Goal: Communication & Community: Answer question/provide support

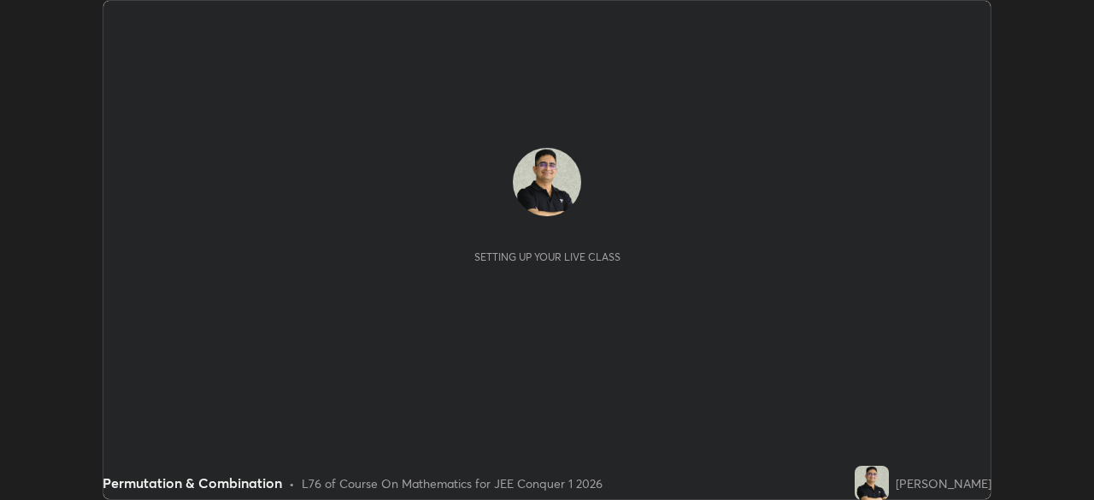
scroll to position [500, 1093]
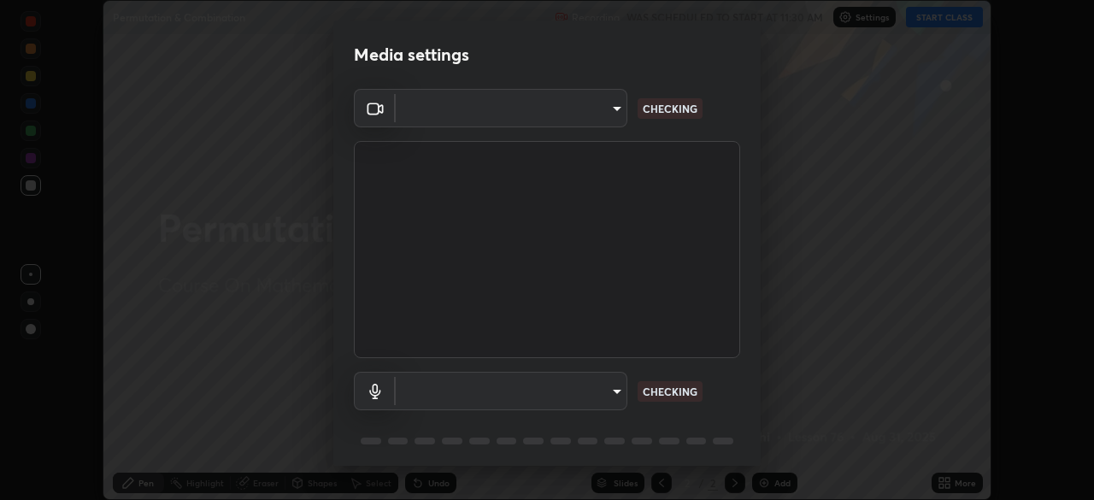
click at [610, 392] on body "Erase all Permutation & Combination Recording WAS SCHEDULED TO START AT 11:30 A…" at bounding box center [547, 250] width 1094 height 500
type input "443a52c1fcb7883315f8fd5a1b2310fe1caf799e36d708bb439fd655faabec6d"
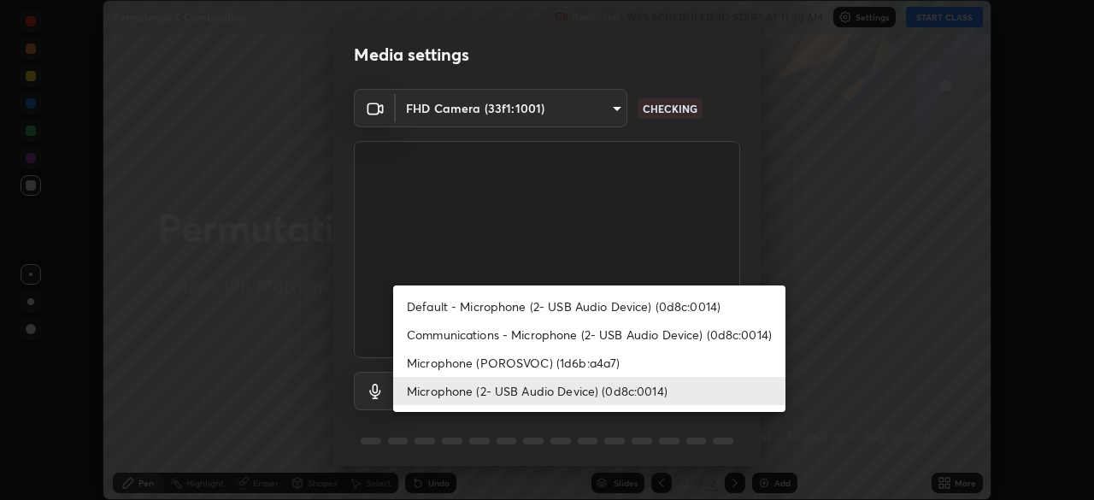
click at [726, 333] on li "Communications - Microphone (2- USB Audio Device) (0d8c:0014)" at bounding box center [589, 335] width 392 height 28
type input "communications"
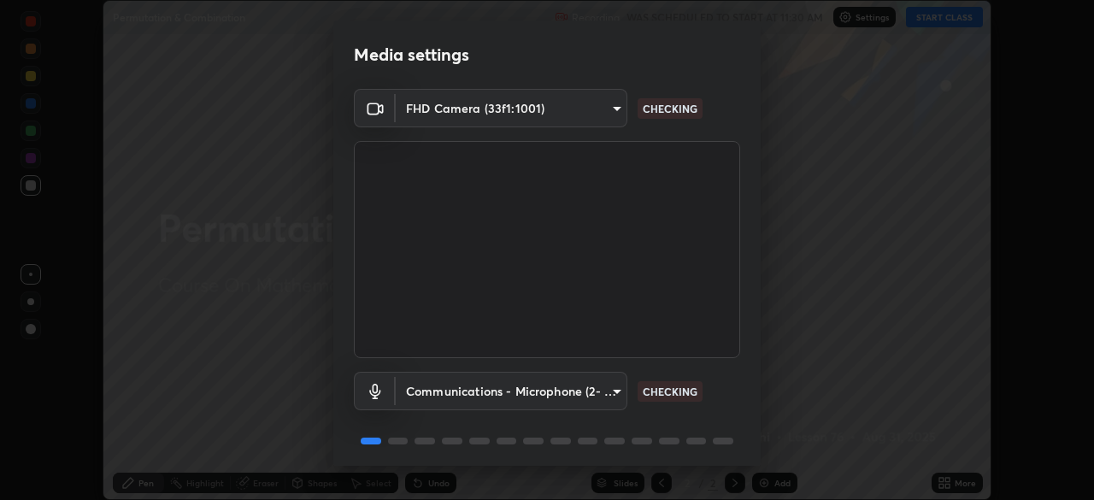
scroll to position [61, 0]
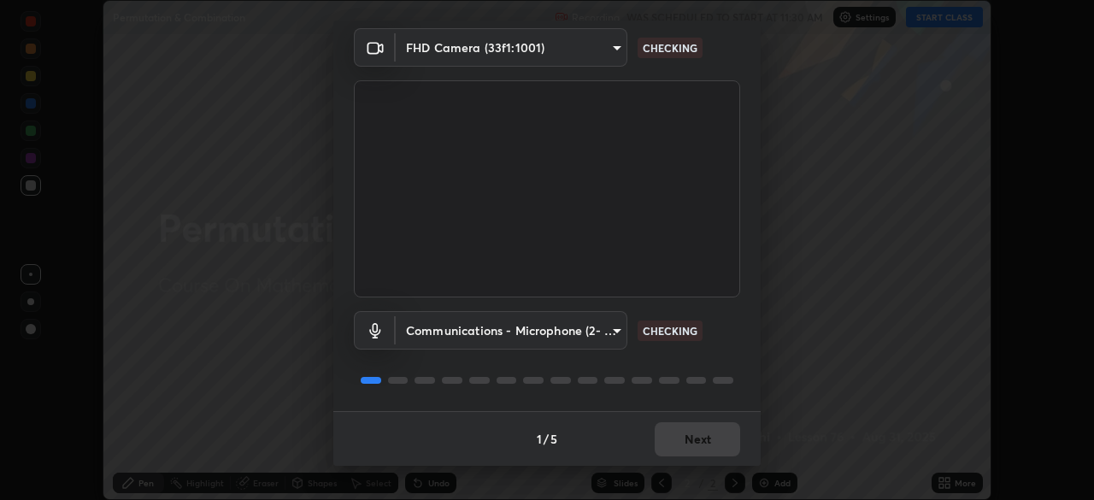
click at [724, 386] on div at bounding box center [547, 380] width 386 height 21
click at [730, 376] on div at bounding box center [547, 380] width 386 height 21
click at [730, 380] on div at bounding box center [723, 380] width 21 height 7
click at [726, 386] on div at bounding box center [547, 380] width 386 height 21
click at [721, 388] on div at bounding box center [547, 380] width 386 height 21
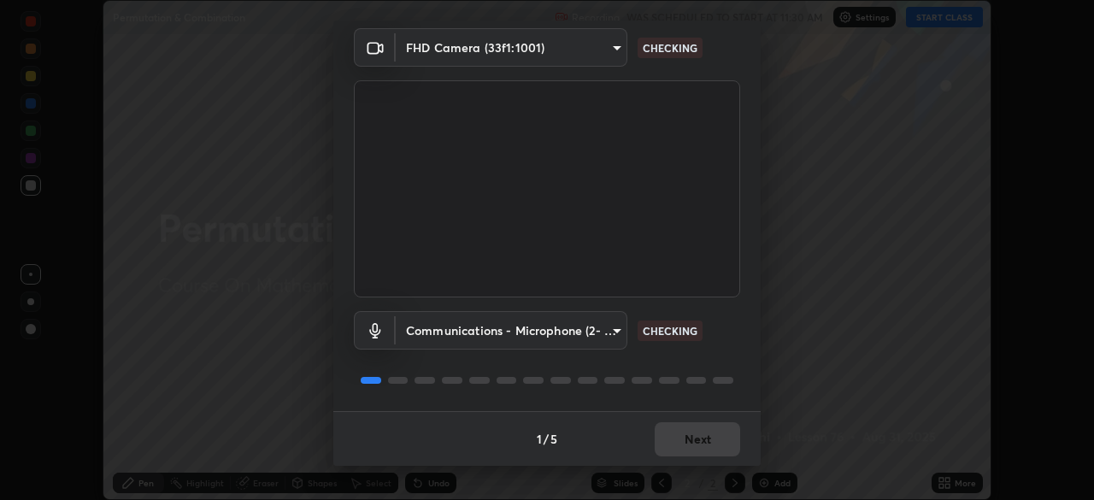
click at [717, 392] on div "Communications - Microphone (2- USB Audio Device) (0d8c:0014) communications CH…" at bounding box center [547, 354] width 386 height 114
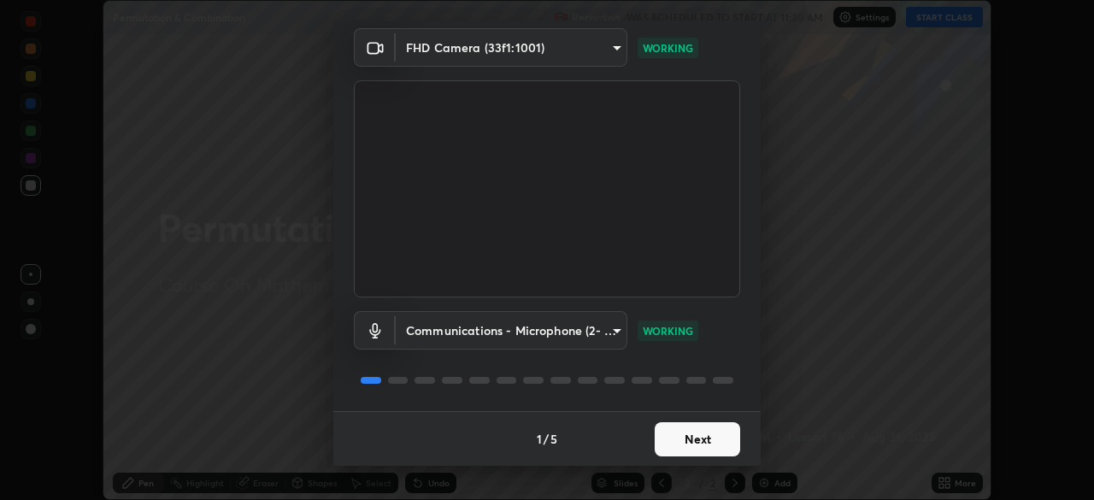
click at [695, 440] on button "Next" at bounding box center [697, 439] width 85 height 34
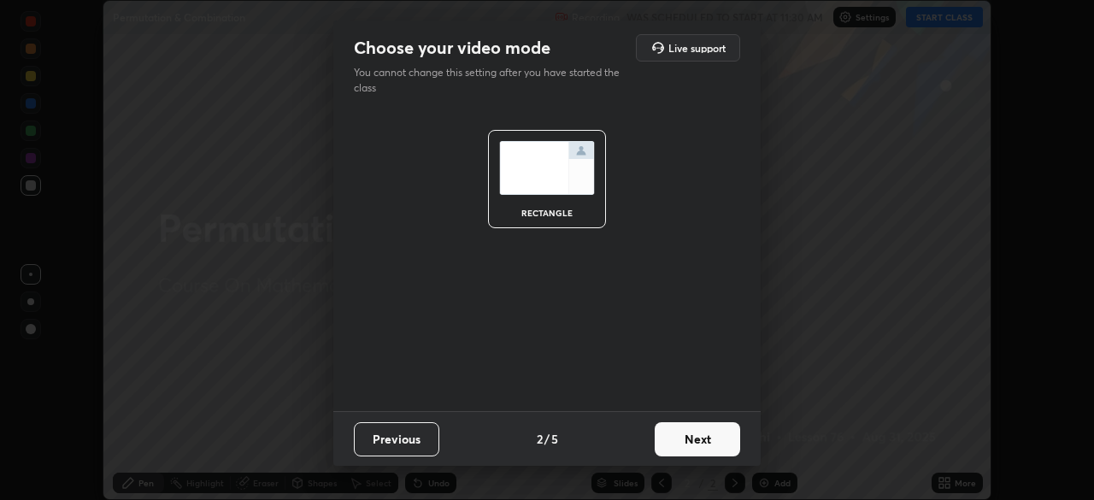
scroll to position [0, 0]
click at [701, 442] on button "Next" at bounding box center [697, 439] width 85 height 34
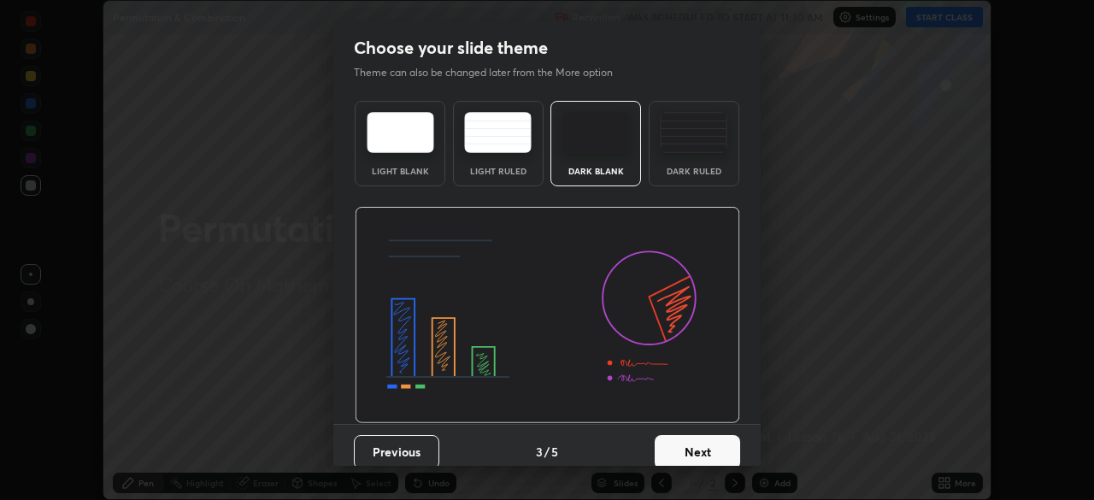
click at [730, 445] on button "Next" at bounding box center [697, 452] width 85 height 34
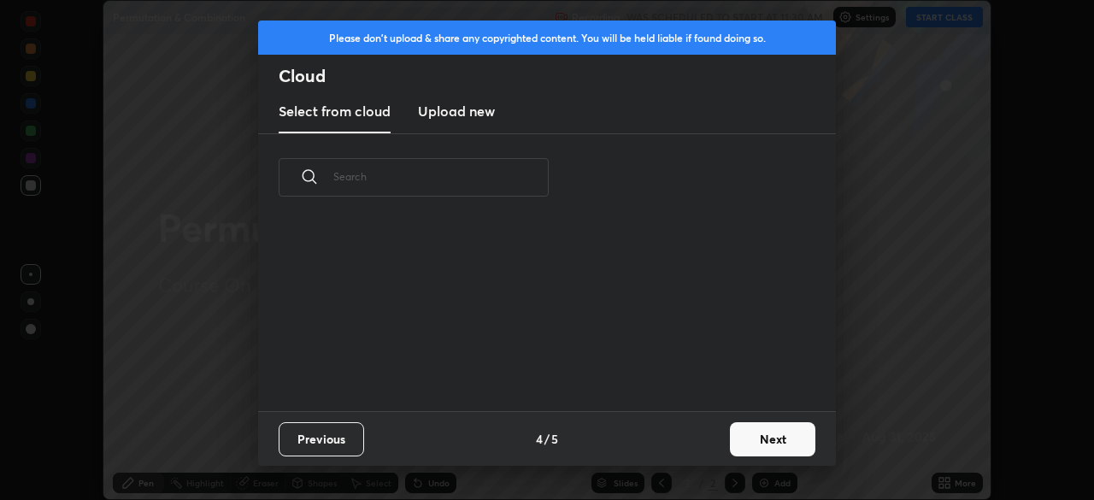
click at [762, 440] on button "Next" at bounding box center [772, 439] width 85 height 34
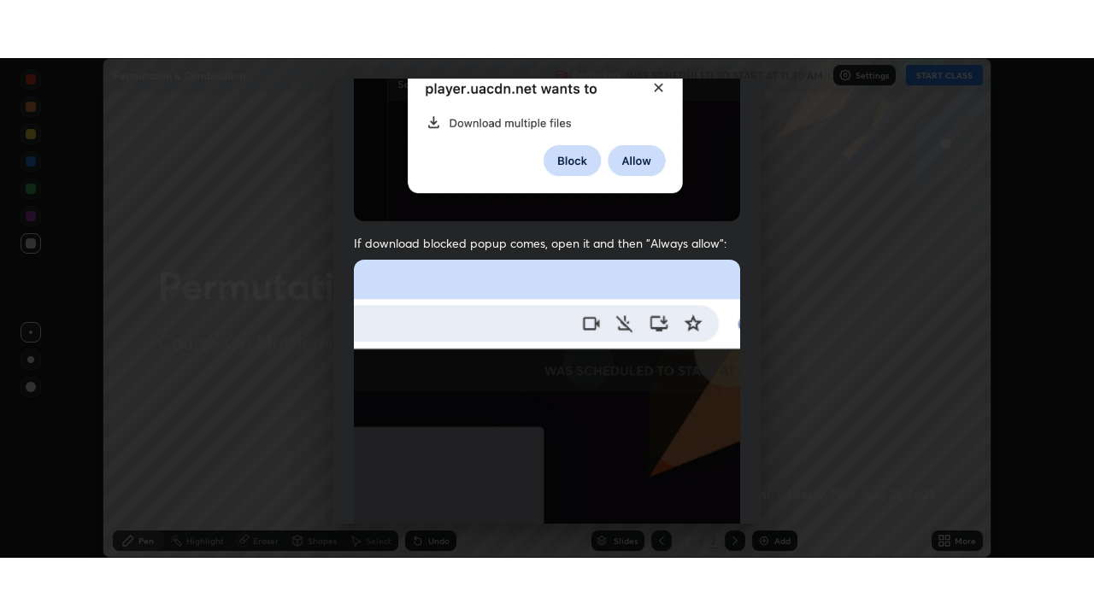
scroll to position [409, 0]
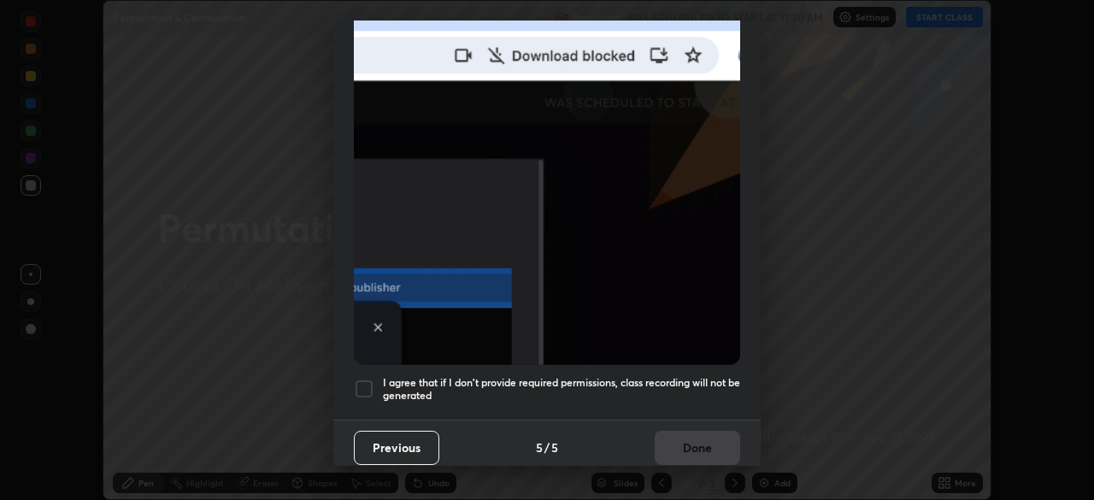
click at [362, 379] on div at bounding box center [364, 389] width 21 height 21
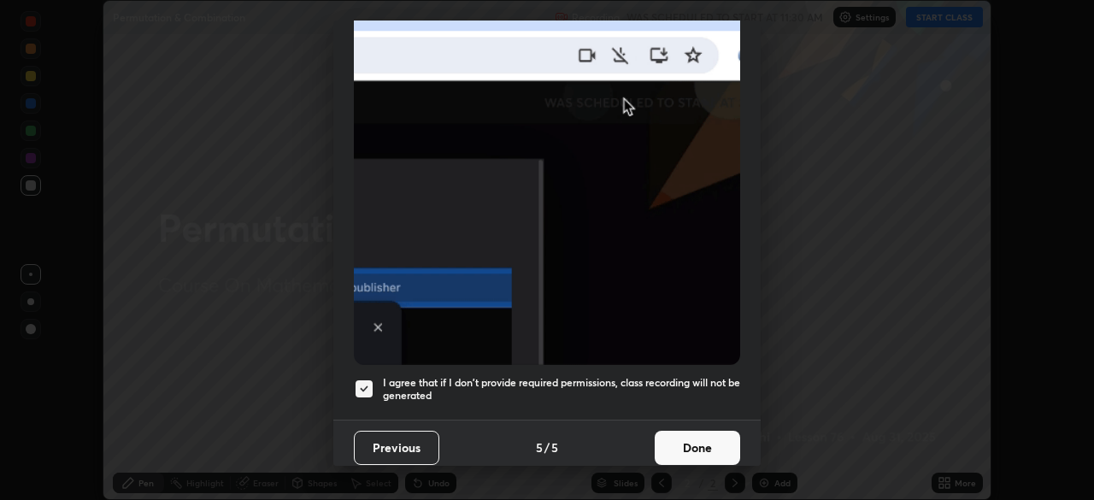
click at [685, 431] on button "Done" at bounding box center [697, 448] width 85 height 34
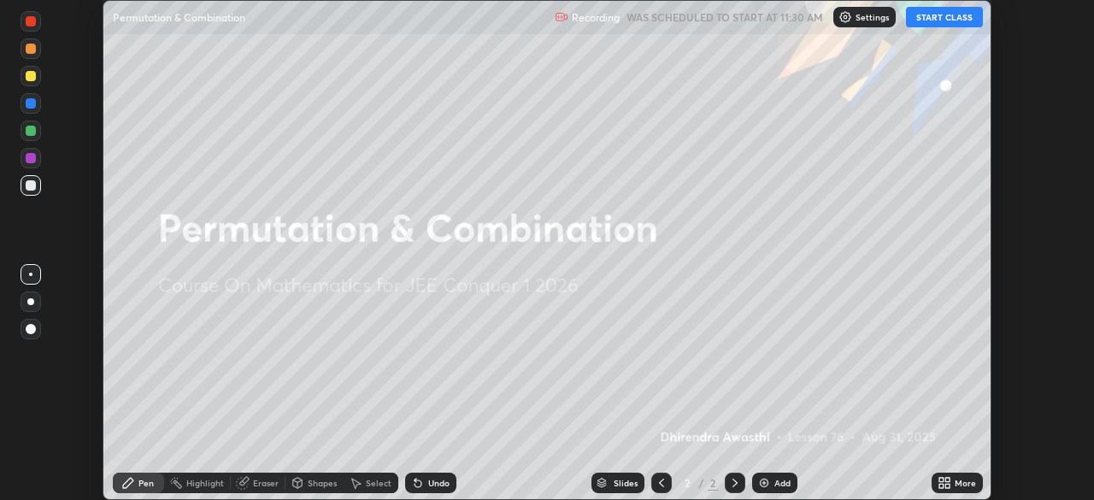
click at [942, 17] on button "START CLASS" at bounding box center [944, 17] width 77 height 21
click at [941, 480] on icon at bounding box center [941, 480] width 4 height 4
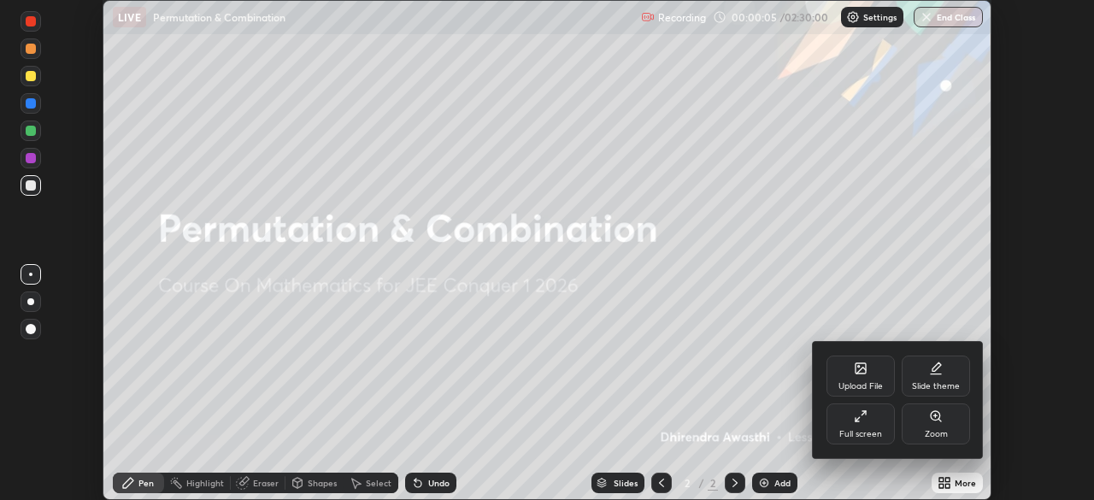
click at [867, 430] on div "Full screen" at bounding box center [860, 434] width 43 height 9
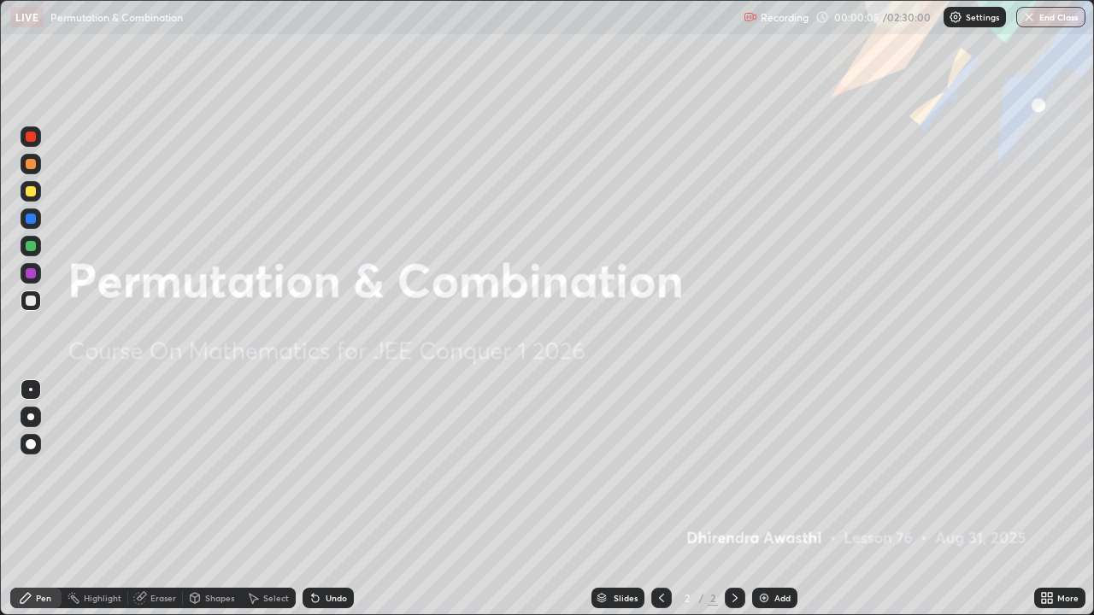
scroll to position [615, 1094]
click at [772, 499] on div "Add" at bounding box center [774, 598] width 45 height 21
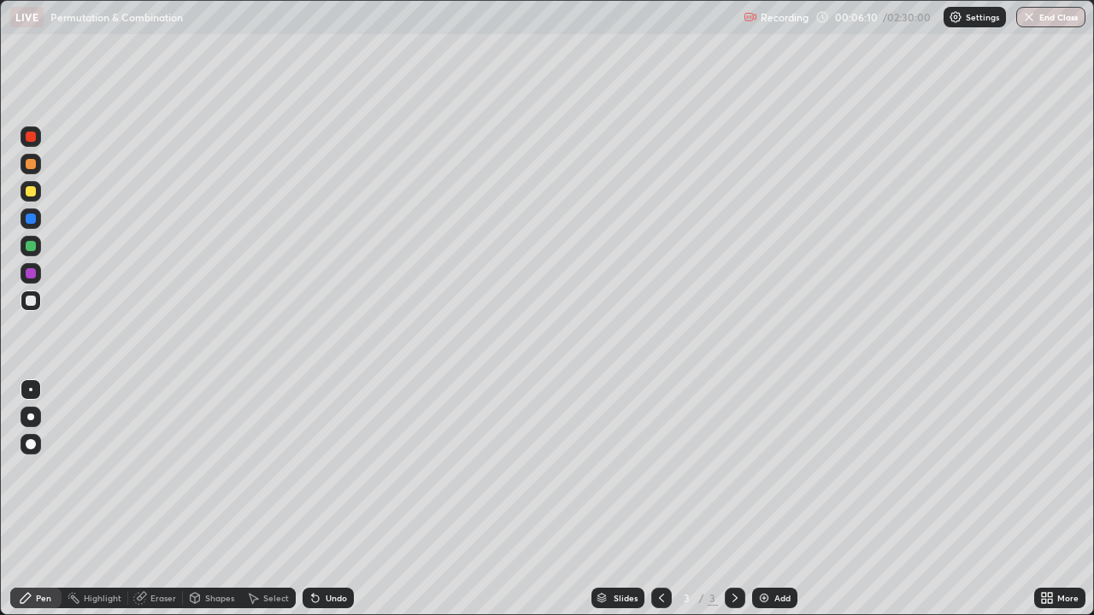
click at [774, 499] on div "Add" at bounding box center [782, 598] width 16 height 9
click at [31, 220] on div at bounding box center [31, 219] width 10 height 10
click at [31, 192] on div at bounding box center [31, 191] width 10 height 10
click at [324, 499] on div "Undo" at bounding box center [328, 598] width 51 height 21
click at [320, 499] on div "Undo" at bounding box center [328, 598] width 51 height 21
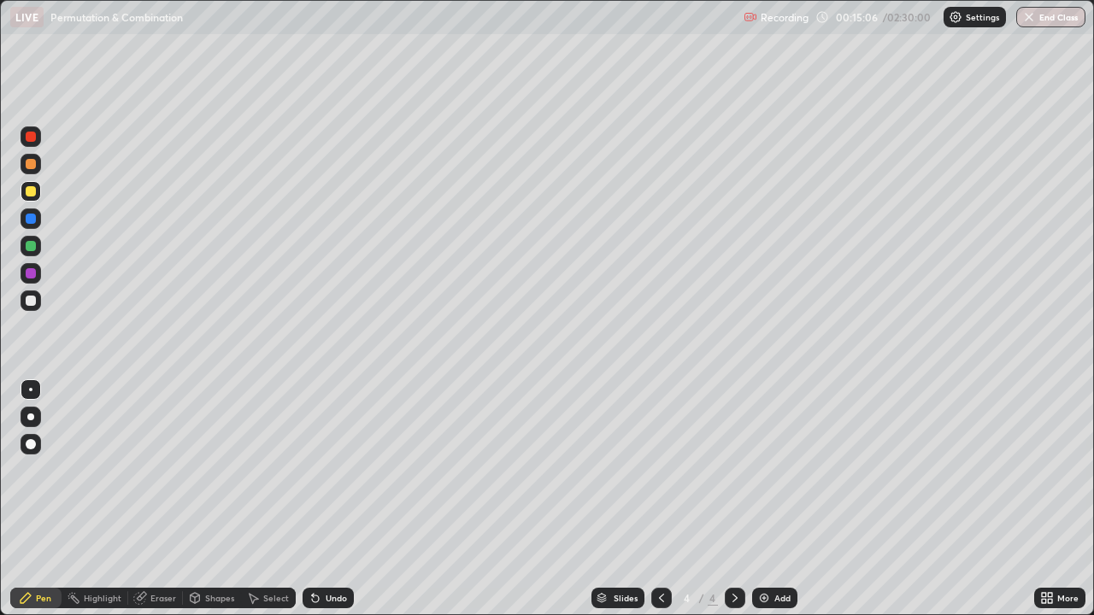
click at [323, 499] on div "Undo" at bounding box center [328, 598] width 51 height 21
click at [160, 499] on div "Eraser" at bounding box center [163, 598] width 26 height 9
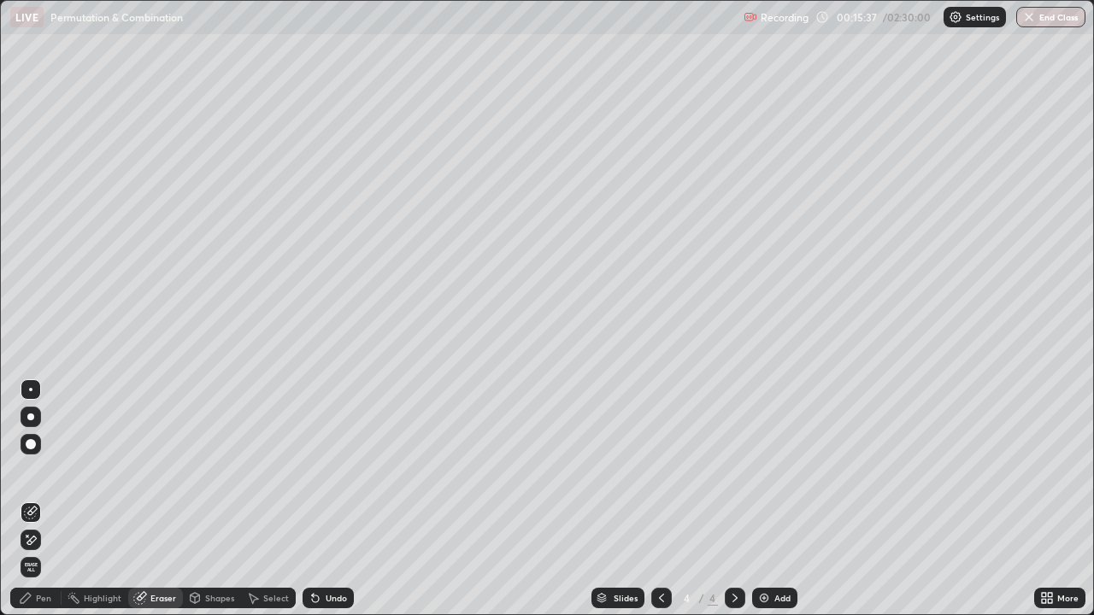
click at [43, 499] on div "Pen" at bounding box center [43, 598] width 15 height 9
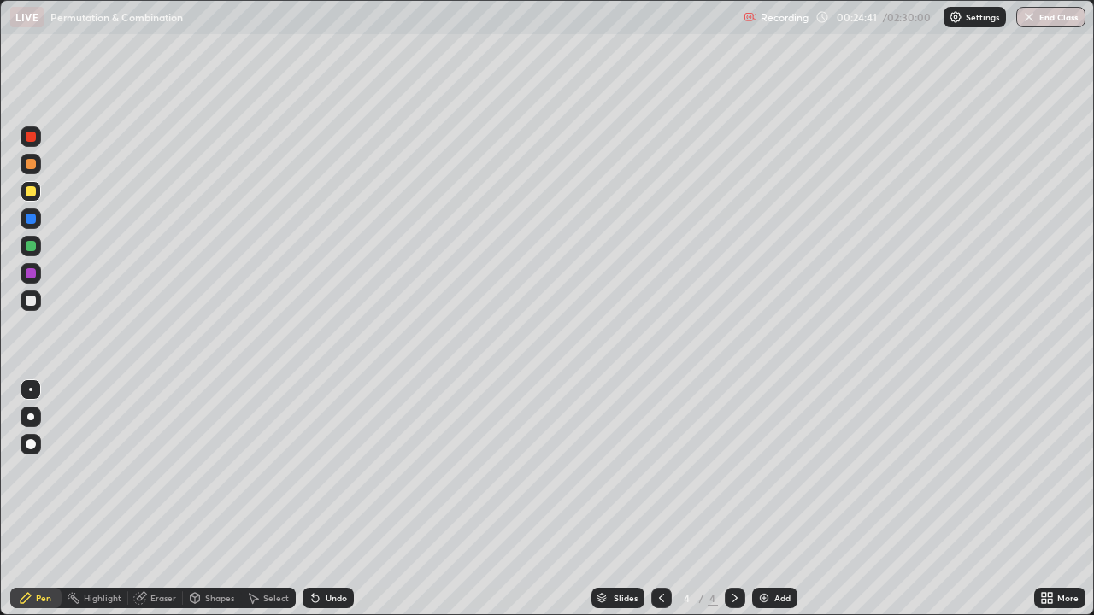
click at [768, 499] on img at bounding box center [764, 599] width 14 height 14
click at [659, 499] on icon at bounding box center [661, 598] width 5 height 9
click at [32, 301] on div at bounding box center [31, 301] width 10 height 10
click at [162, 499] on div "Eraser" at bounding box center [163, 598] width 26 height 9
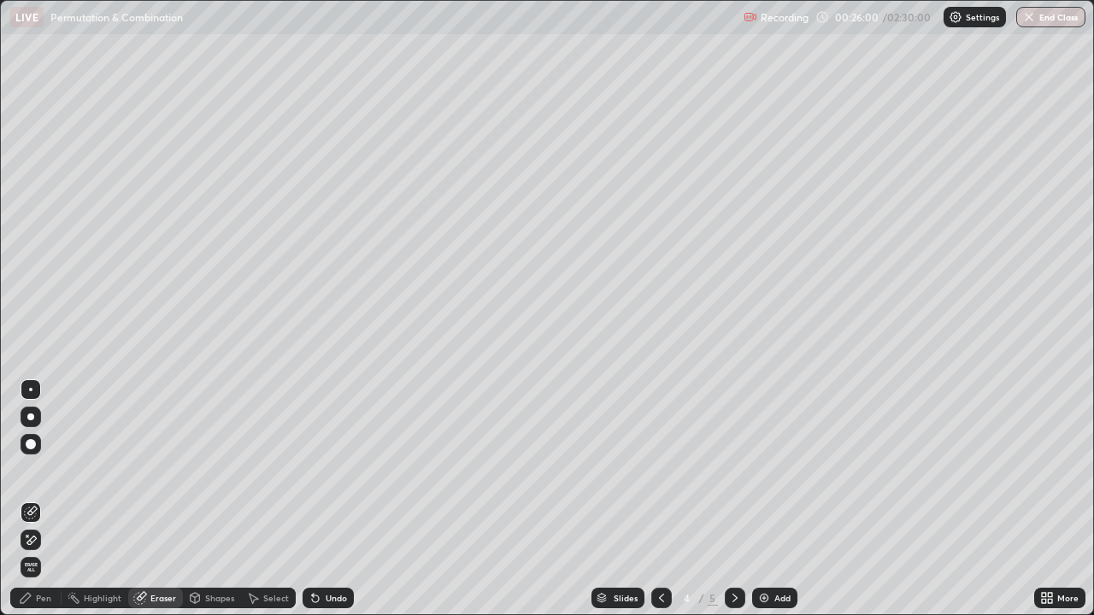
click at [44, 499] on div "Pen" at bounding box center [43, 598] width 15 height 9
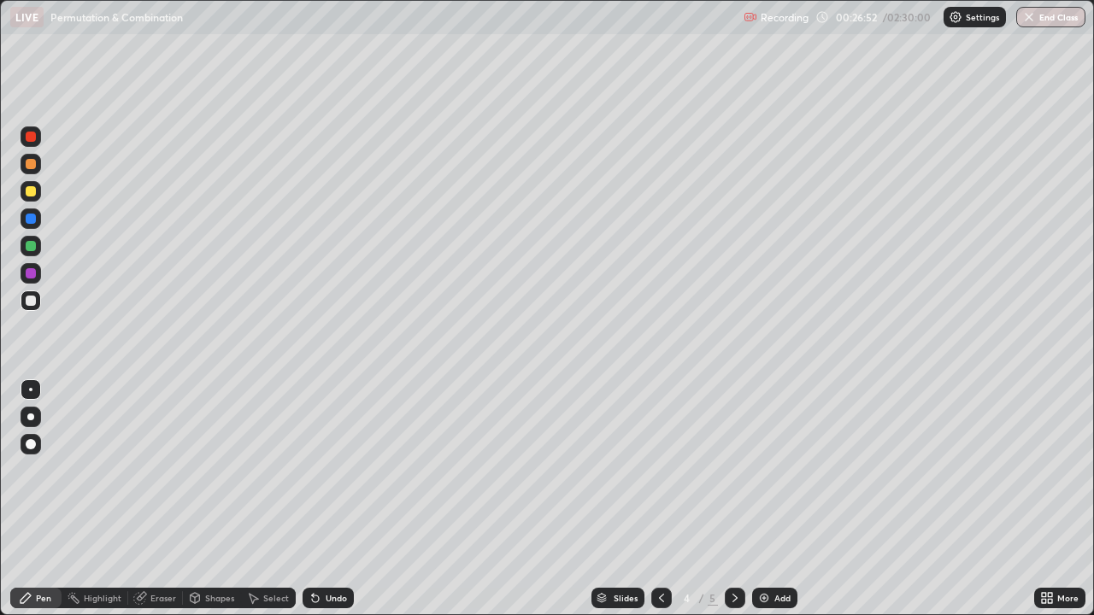
click at [731, 499] on icon at bounding box center [735, 599] width 14 height 14
click at [665, 499] on icon at bounding box center [662, 599] width 14 height 14
click at [263, 499] on div "Select" at bounding box center [276, 598] width 26 height 9
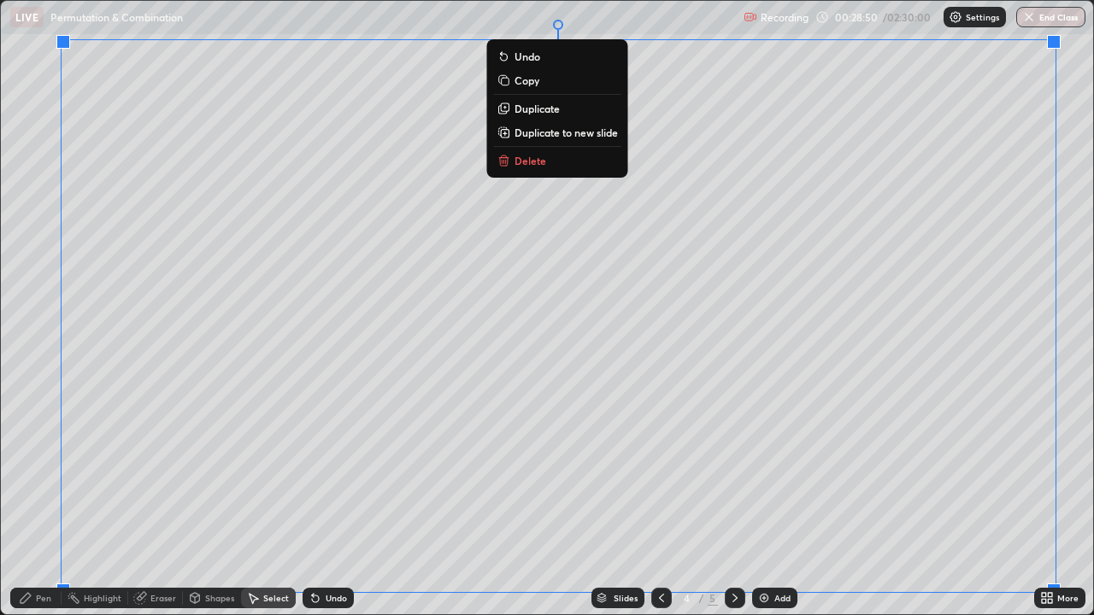
click at [1043, 499] on div "More" at bounding box center [1059, 598] width 51 height 34
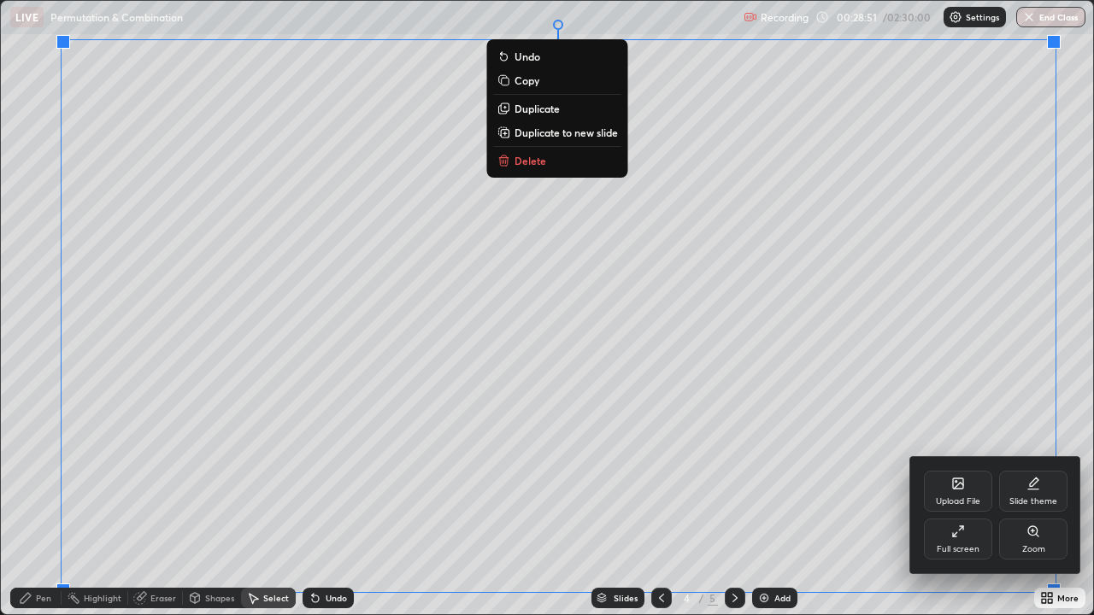
click at [1037, 499] on div at bounding box center [547, 307] width 1094 height 615
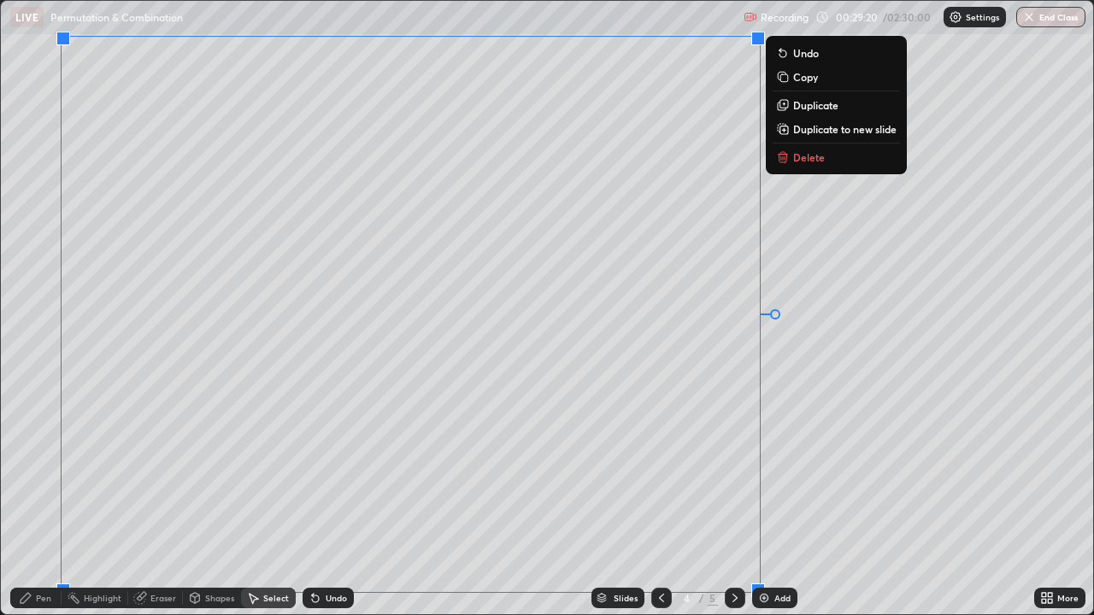
click at [809, 445] on div "0 ° Undo Copy Duplicate Duplicate to new slide Delete" at bounding box center [547, 308] width 1092 height 614
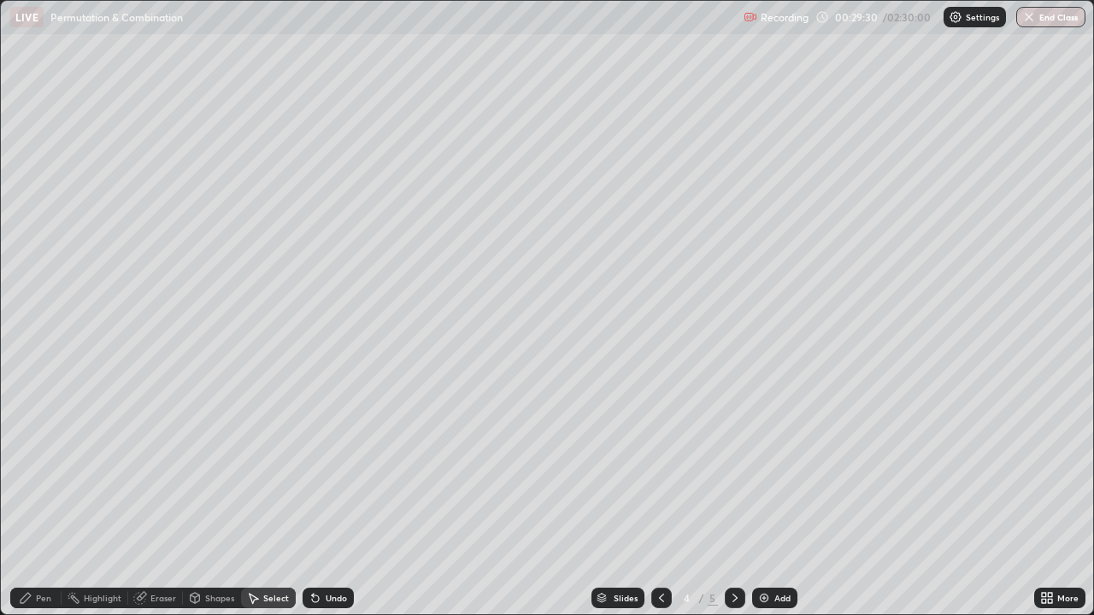
click at [33, 499] on div "Pen" at bounding box center [35, 598] width 51 height 21
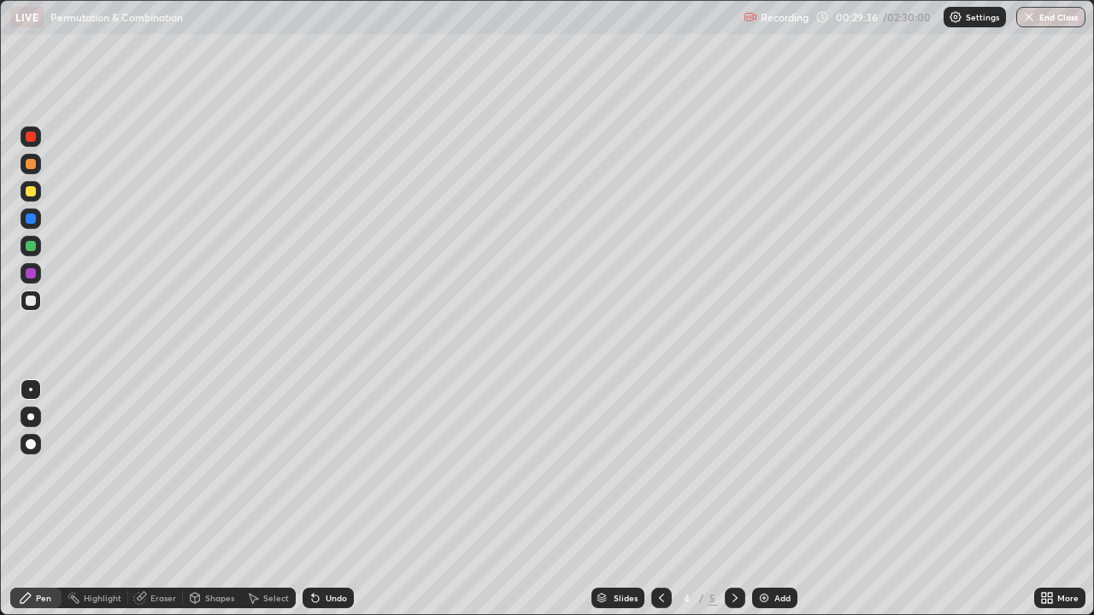
click at [30, 157] on div at bounding box center [31, 164] width 21 height 21
click at [30, 220] on div at bounding box center [31, 219] width 10 height 10
click at [32, 250] on div at bounding box center [31, 246] width 10 height 10
click at [31, 162] on div at bounding box center [31, 164] width 10 height 10
click at [32, 192] on div at bounding box center [31, 191] width 10 height 10
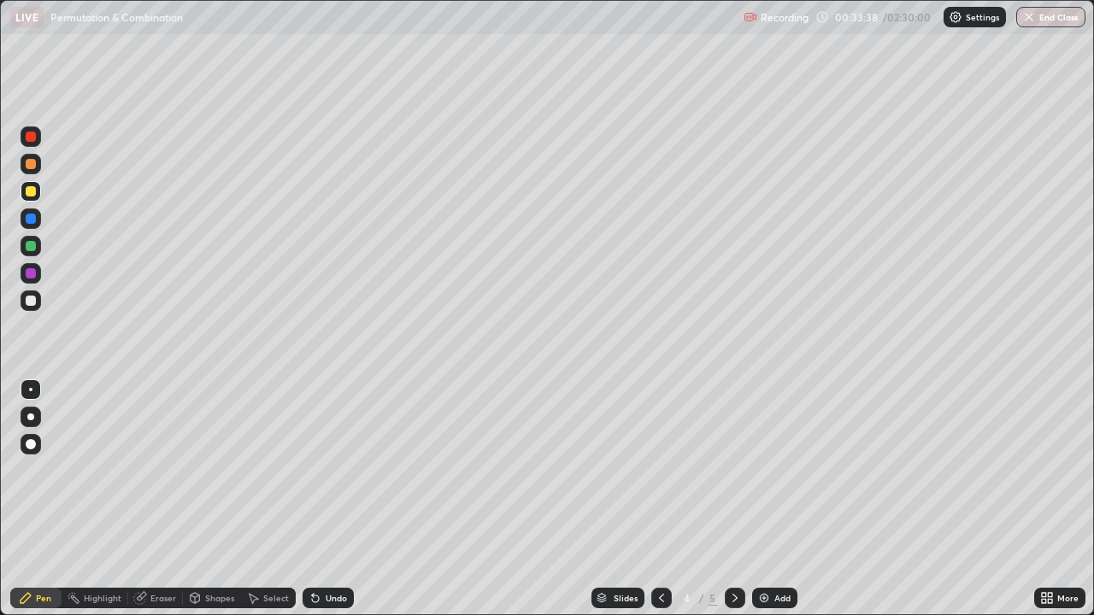
click at [966, 499] on div "Slides 4 / 5 Add" at bounding box center [694, 598] width 680 height 34
click at [963, 499] on div "Slides 4 / 5 Add" at bounding box center [694, 598] width 680 height 34
click at [962, 499] on div "Slides 4 / 5 Add" at bounding box center [694, 598] width 680 height 34
click at [168, 499] on div "Eraser" at bounding box center [163, 598] width 26 height 9
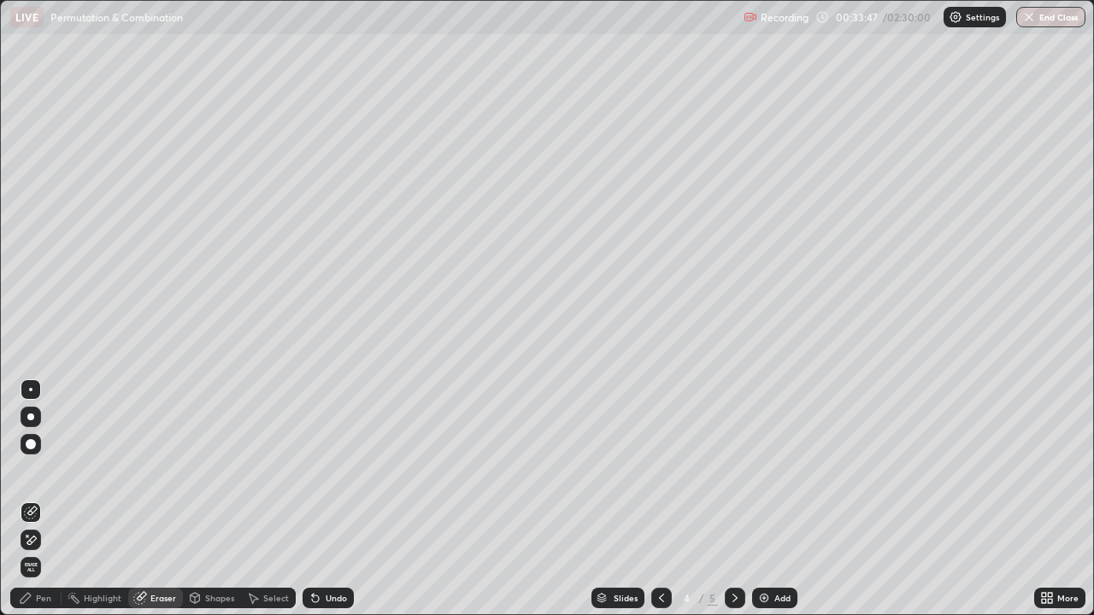
click at [49, 499] on div "Pen" at bounding box center [43, 598] width 15 height 9
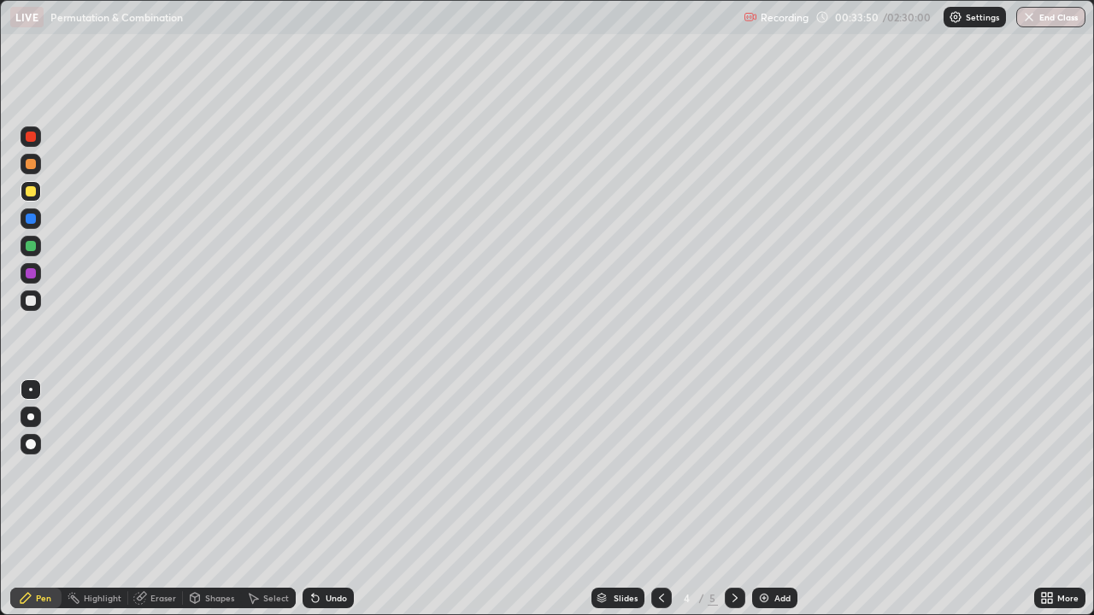
click at [959, 499] on div "Slides 4 / 5 Add" at bounding box center [694, 598] width 680 height 34
click at [1068, 499] on div "More" at bounding box center [1059, 598] width 51 height 34
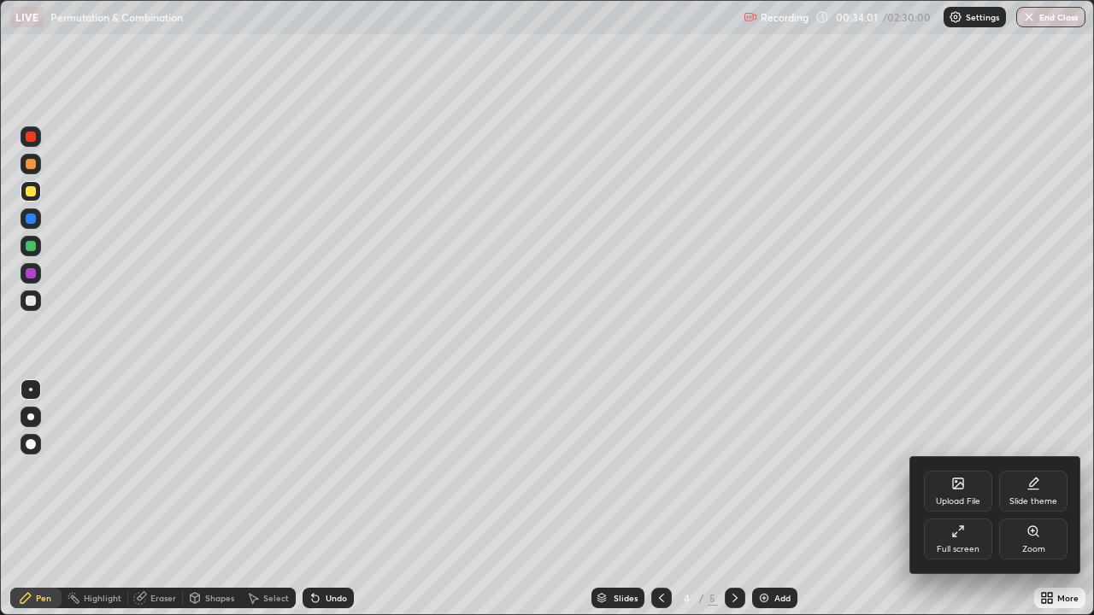
click at [992, 499] on div at bounding box center [547, 307] width 1094 height 615
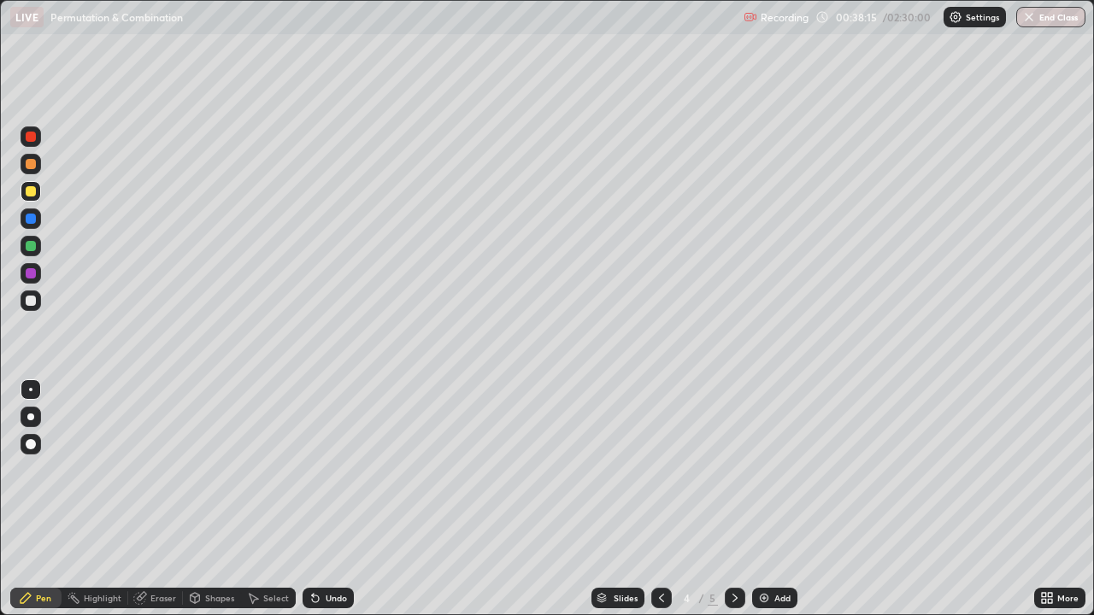
click at [735, 499] on div at bounding box center [735, 598] width 21 height 21
click at [32, 297] on div at bounding box center [31, 301] width 10 height 10
click at [766, 499] on img at bounding box center [764, 599] width 14 height 14
click at [32, 164] on div at bounding box center [31, 164] width 10 height 10
click at [32, 195] on div at bounding box center [31, 191] width 10 height 10
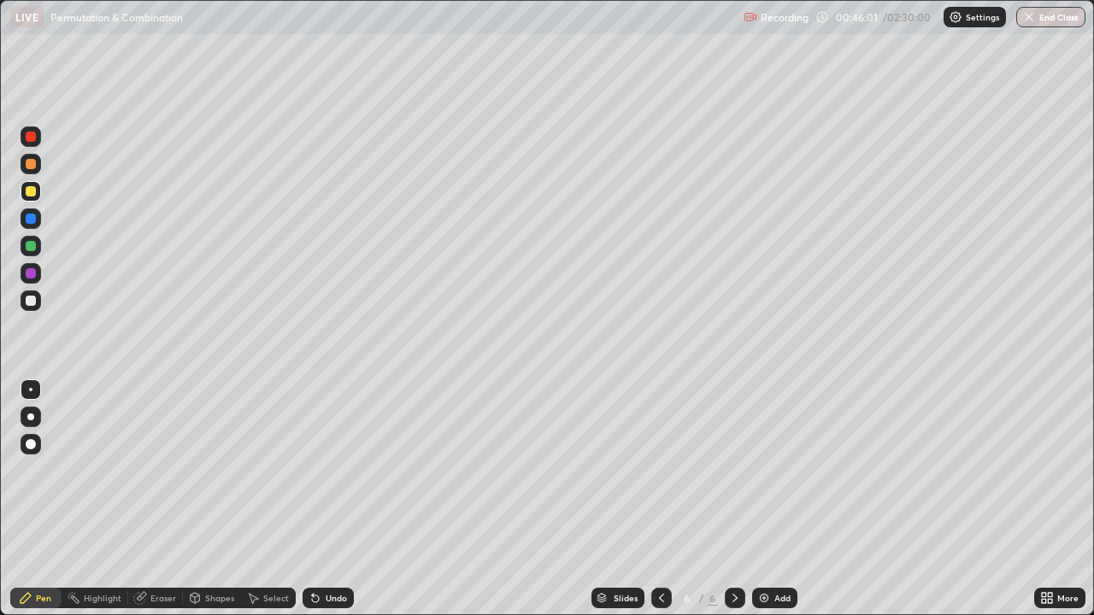
click at [329, 499] on div "Undo" at bounding box center [336, 598] width 21 height 9
click at [330, 499] on div "Undo" at bounding box center [336, 598] width 21 height 9
click at [32, 219] on div at bounding box center [31, 219] width 10 height 10
click at [33, 162] on div at bounding box center [31, 164] width 10 height 10
click at [764, 499] on img at bounding box center [764, 599] width 14 height 14
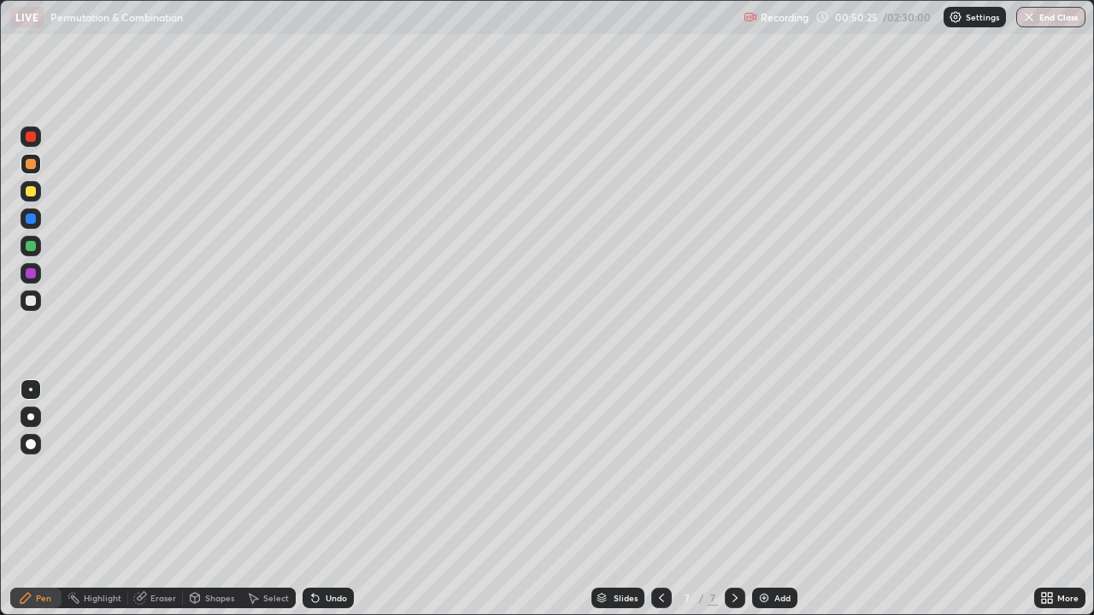
click at [32, 192] on div at bounding box center [31, 191] width 10 height 10
click at [32, 247] on div at bounding box center [31, 246] width 10 height 10
click at [30, 225] on div at bounding box center [31, 219] width 21 height 21
click at [30, 301] on div at bounding box center [31, 301] width 10 height 10
click at [775, 499] on div "Add" at bounding box center [782, 598] width 16 height 9
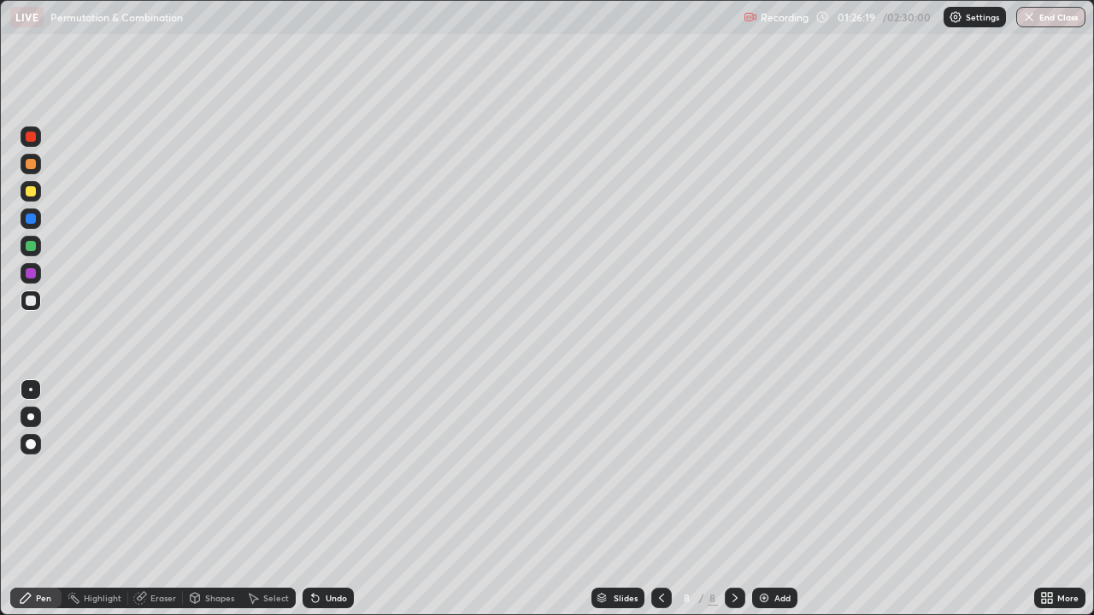
click at [31, 195] on div at bounding box center [31, 191] width 10 height 10
click at [27, 221] on div at bounding box center [31, 219] width 10 height 10
click at [32, 249] on div at bounding box center [31, 246] width 10 height 10
click at [768, 499] on img at bounding box center [764, 599] width 14 height 14
click at [32, 300] on div at bounding box center [31, 301] width 10 height 10
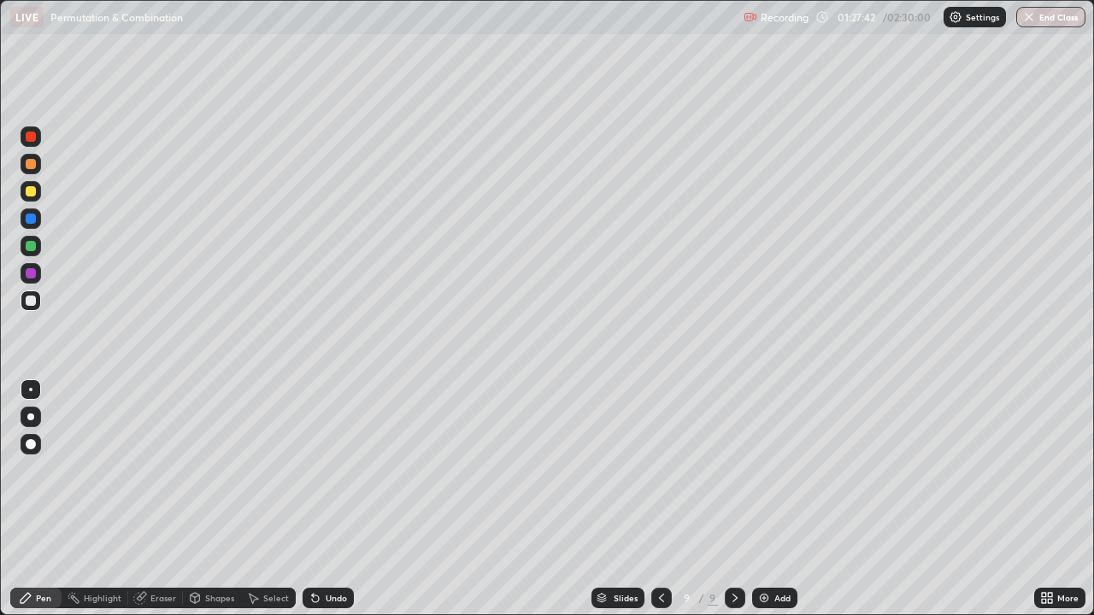
click at [28, 250] on div at bounding box center [31, 246] width 10 height 10
click at [31, 302] on div at bounding box center [31, 301] width 10 height 10
click at [31, 220] on div at bounding box center [31, 219] width 10 height 10
click at [660, 499] on icon at bounding box center [662, 599] width 14 height 14
click at [35, 299] on div at bounding box center [31, 301] width 10 height 10
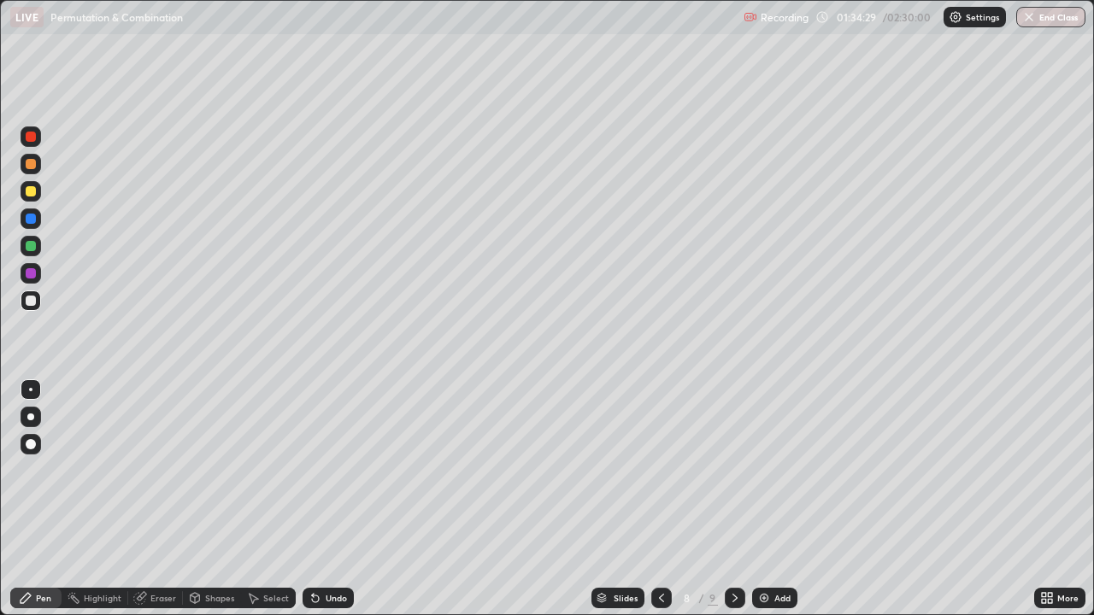
click at [34, 248] on div at bounding box center [31, 246] width 10 height 10
click at [32, 134] on div at bounding box center [31, 137] width 10 height 10
click at [38, 309] on div at bounding box center [31, 301] width 21 height 21
click at [34, 165] on div at bounding box center [31, 164] width 10 height 10
click at [30, 278] on div at bounding box center [31, 273] width 10 height 10
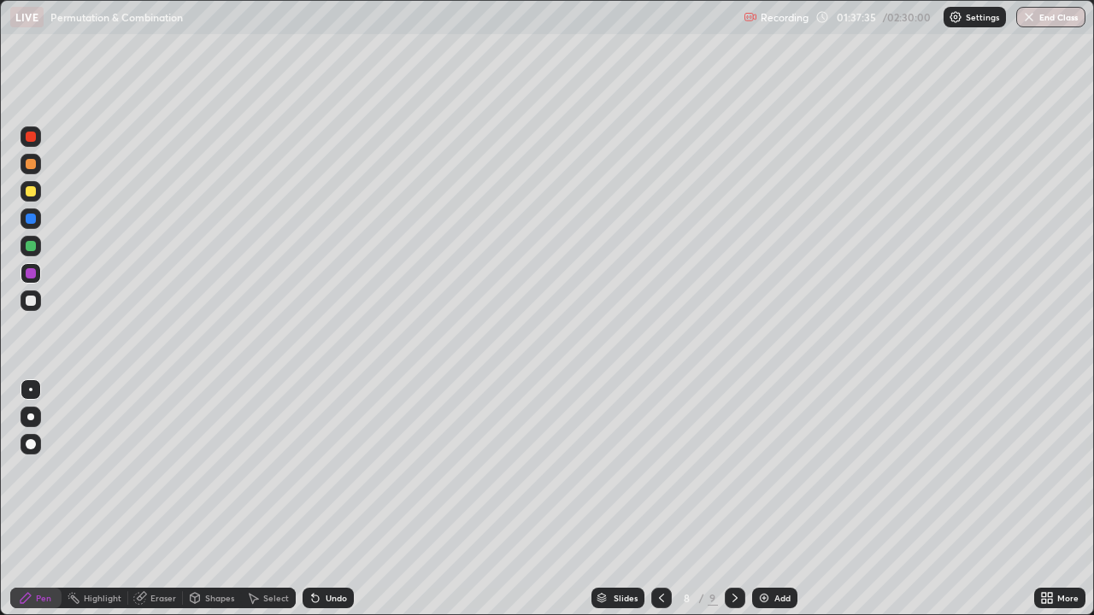
click at [30, 252] on div at bounding box center [31, 246] width 21 height 21
click at [30, 192] on div at bounding box center [31, 191] width 10 height 10
click at [30, 222] on div at bounding box center [31, 219] width 10 height 10
click at [733, 499] on icon at bounding box center [735, 599] width 14 height 14
click at [764, 499] on img at bounding box center [764, 599] width 14 height 14
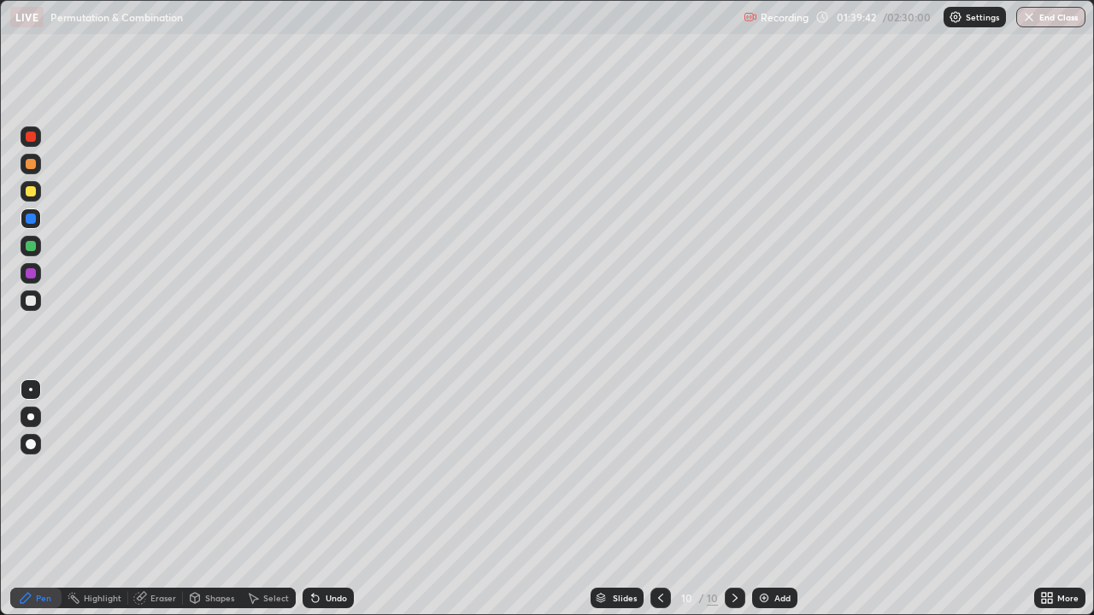
click at [28, 452] on div at bounding box center [31, 444] width 21 height 21
click at [32, 253] on div at bounding box center [31, 246] width 21 height 21
click at [34, 221] on div at bounding box center [31, 219] width 10 height 10
click at [34, 192] on div at bounding box center [31, 191] width 10 height 10
click at [33, 276] on div at bounding box center [31, 273] width 10 height 10
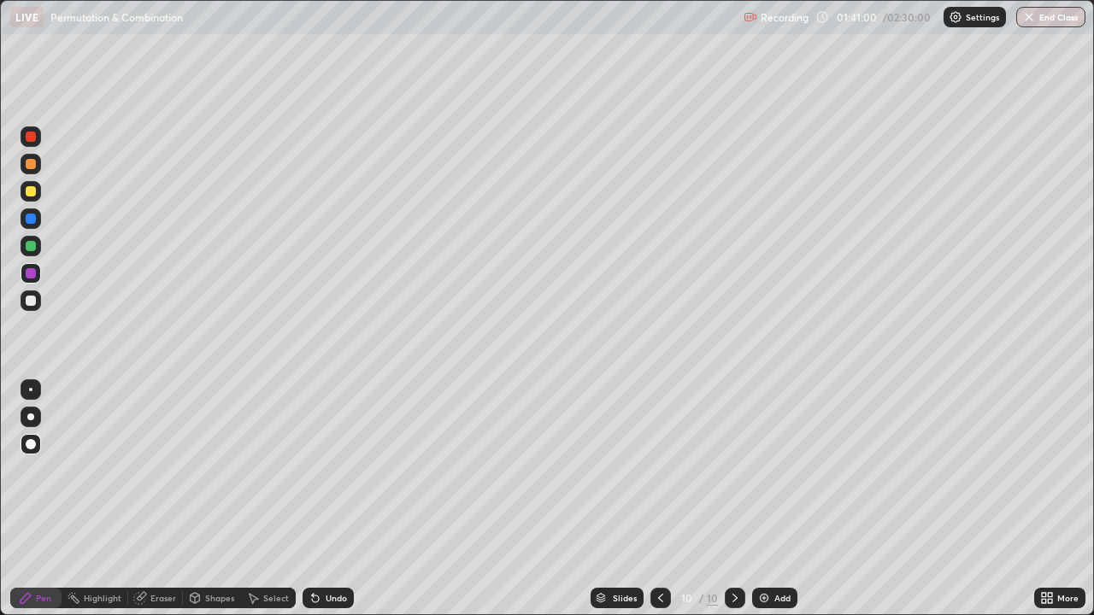
click at [34, 301] on div at bounding box center [31, 301] width 10 height 10
click at [31, 274] on div at bounding box center [31, 273] width 10 height 10
click at [30, 218] on div at bounding box center [31, 219] width 10 height 10
click at [30, 250] on div at bounding box center [31, 246] width 10 height 10
click at [34, 164] on div at bounding box center [31, 164] width 10 height 10
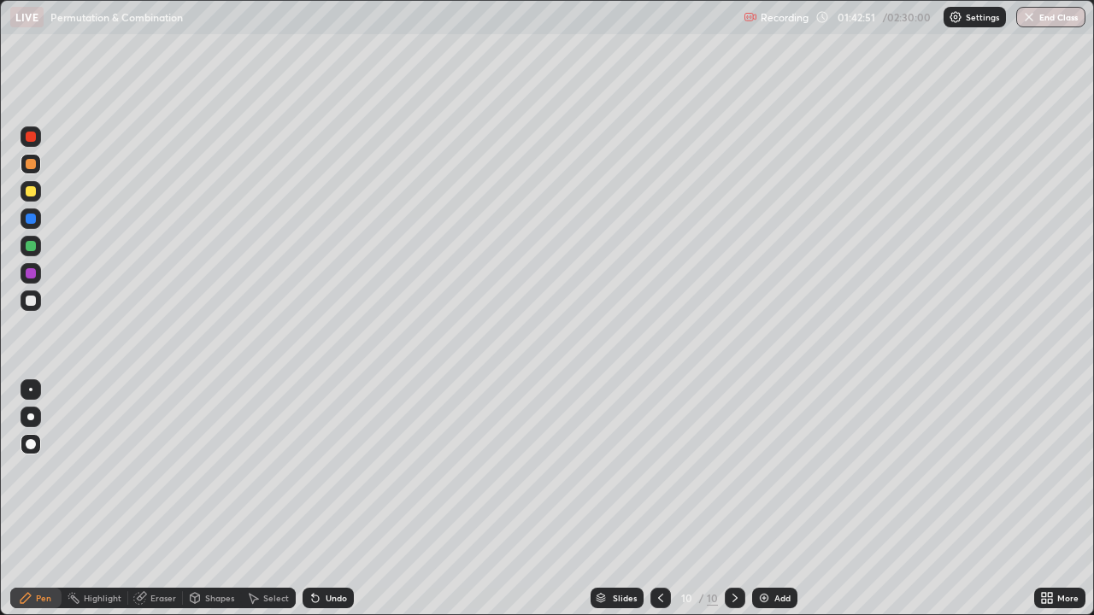
click at [32, 140] on div at bounding box center [31, 137] width 10 height 10
click at [34, 305] on div at bounding box center [31, 301] width 21 height 21
click at [32, 163] on div at bounding box center [31, 164] width 10 height 10
click at [32, 303] on div at bounding box center [31, 301] width 10 height 10
click at [32, 247] on div at bounding box center [31, 246] width 10 height 10
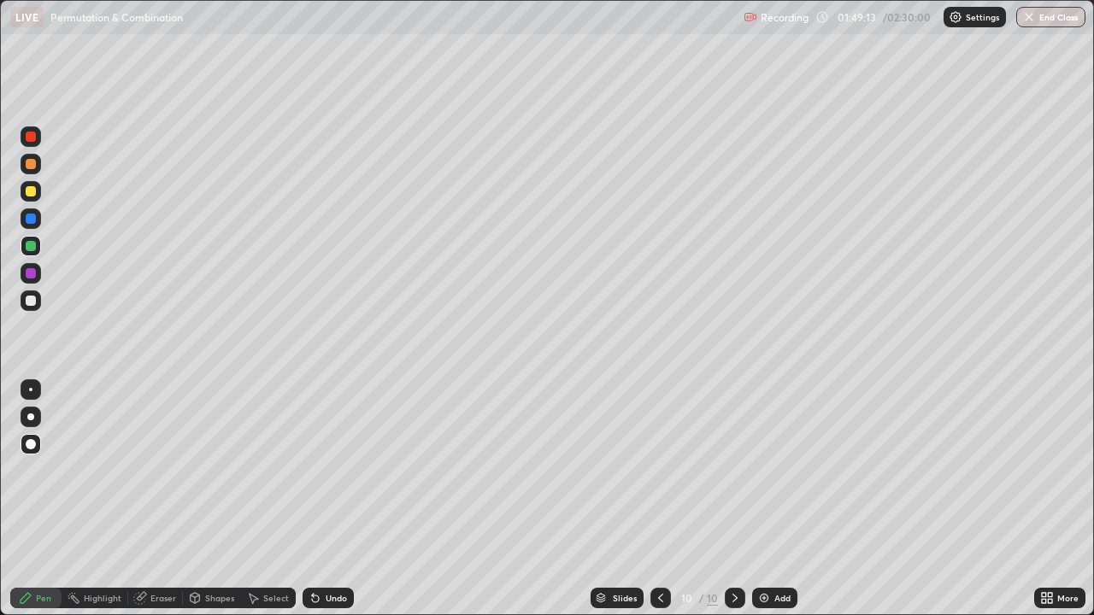
click at [31, 192] on div at bounding box center [31, 191] width 10 height 10
click at [29, 139] on div at bounding box center [31, 137] width 10 height 10
click at [32, 145] on div at bounding box center [31, 137] width 21 height 21
click at [31, 274] on div at bounding box center [31, 273] width 10 height 10
click at [769, 499] on div "Add" at bounding box center [774, 598] width 45 height 21
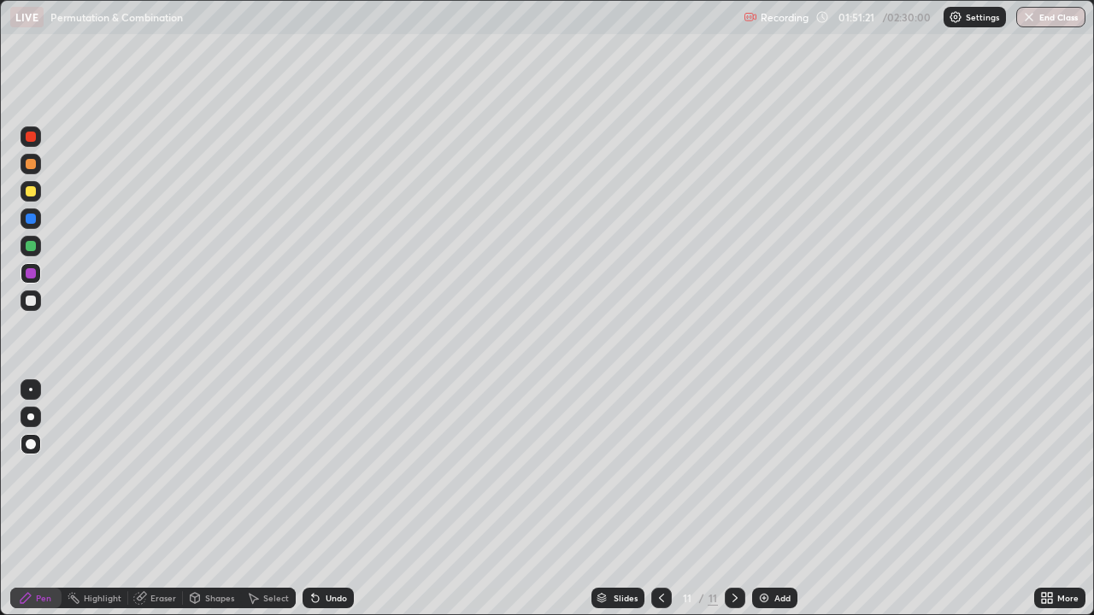
click at [31, 302] on div at bounding box center [31, 301] width 10 height 10
click at [34, 200] on div at bounding box center [31, 191] width 21 height 21
click at [32, 305] on div at bounding box center [31, 301] width 10 height 10
click at [32, 252] on div at bounding box center [31, 246] width 21 height 21
click at [28, 303] on div at bounding box center [31, 301] width 10 height 10
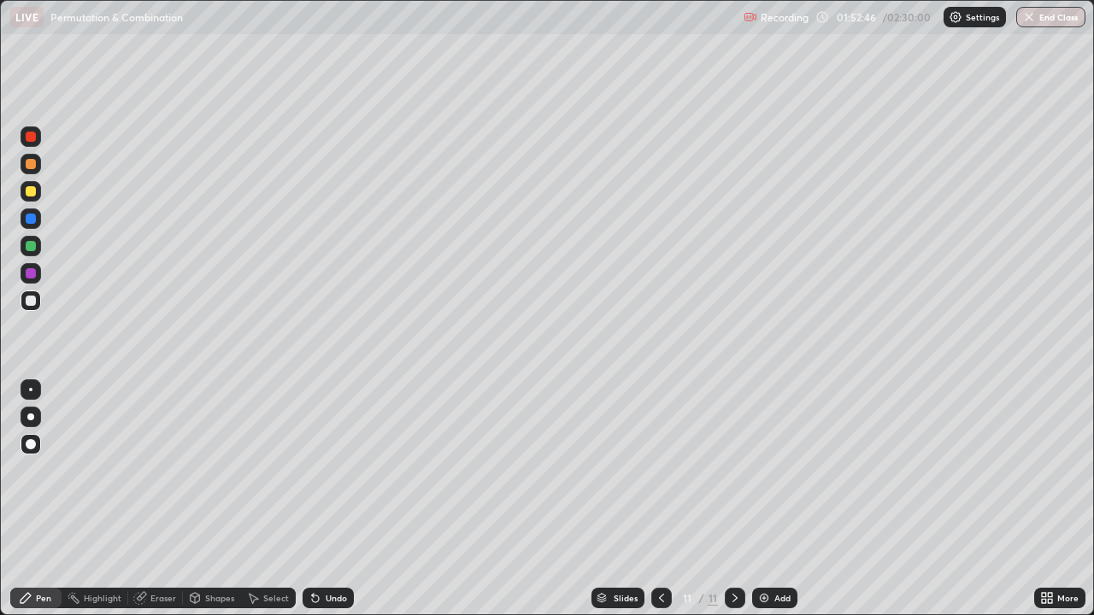
click at [28, 272] on div at bounding box center [31, 273] width 10 height 10
click at [30, 191] on div at bounding box center [31, 191] width 10 height 10
click at [35, 218] on div at bounding box center [31, 219] width 10 height 10
click at [34, 299] on div at bounding box center [31, 301] width 10 height 10
click at [764, 499] on img at bounding box center [764, 599] width 14 height 14
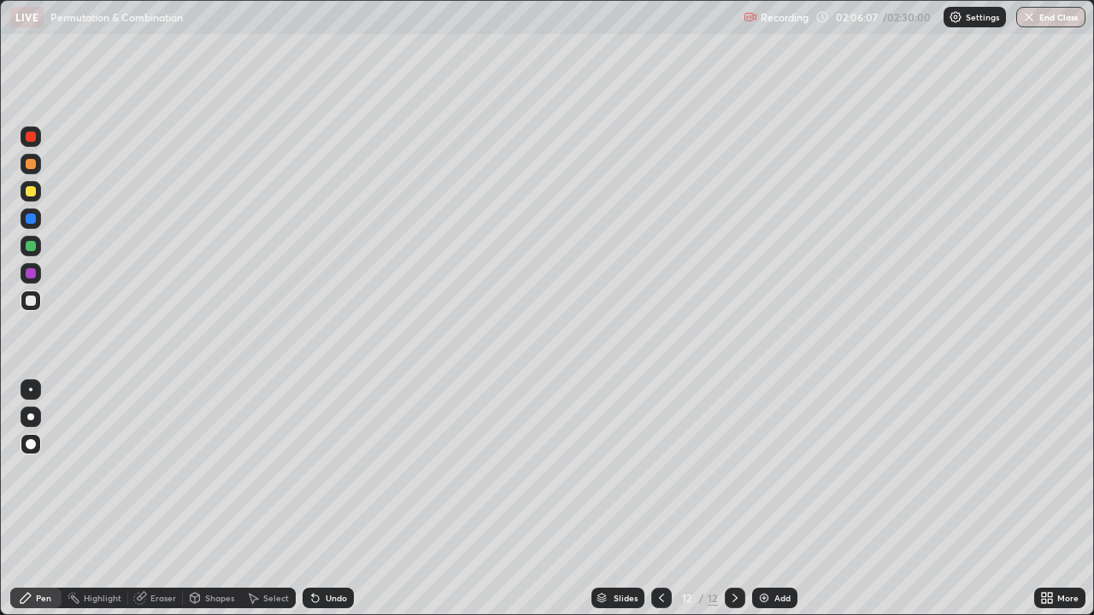
click at [38, 305] on div at bounding box center [31, 301] width 21 height 21
click at [31, 165] on div at bounding box center [31, 164] width 10 height 10
click at [32, 298] on div at bounding box center [31, 301] width 10 height 10
click at [326, 499] on div "Undo" at bounding box center [336, 598] width 21 height 9
click at [335, 499] on div "Undo" at bounding box center [336, 598] width 21 height 9
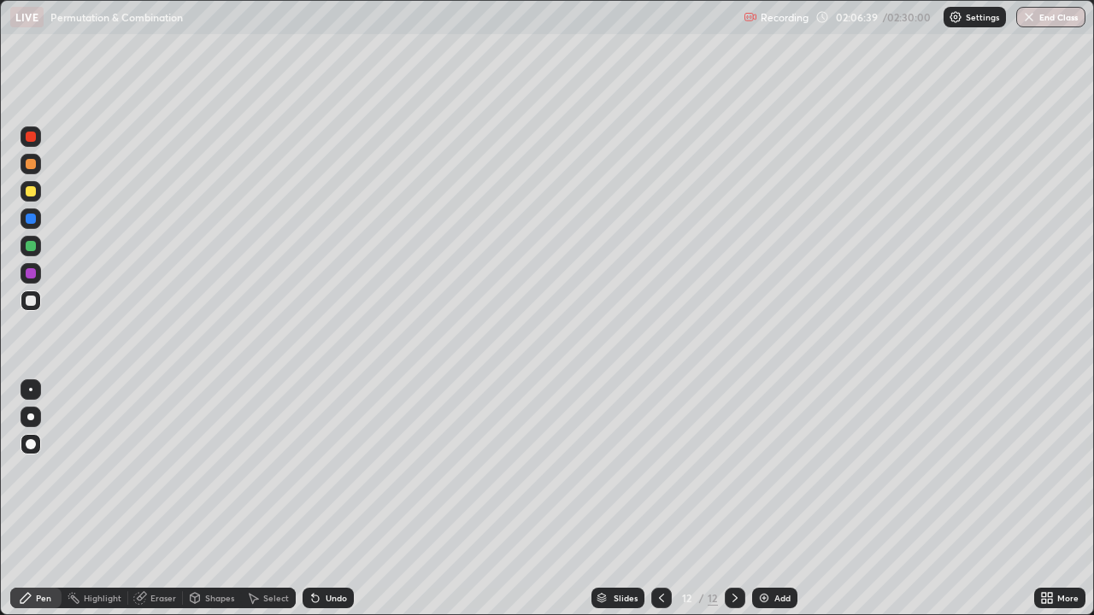
click at [332, 499] on div "Undo" at bounding box center [328, 598] width 51 height 21
click at [336, 499] on div "Undo" at bounding box center [328, 598] width 51 height 21
click at [327, 499] on div "Undo" at bounding box center [336, 598] width 21 height 9
click at [335, 499] on div "Undo" at bounding box center [328, 598] width 51 height 21
click at [32, 275] on div at bounding box center [31, 273] width 10 height 10
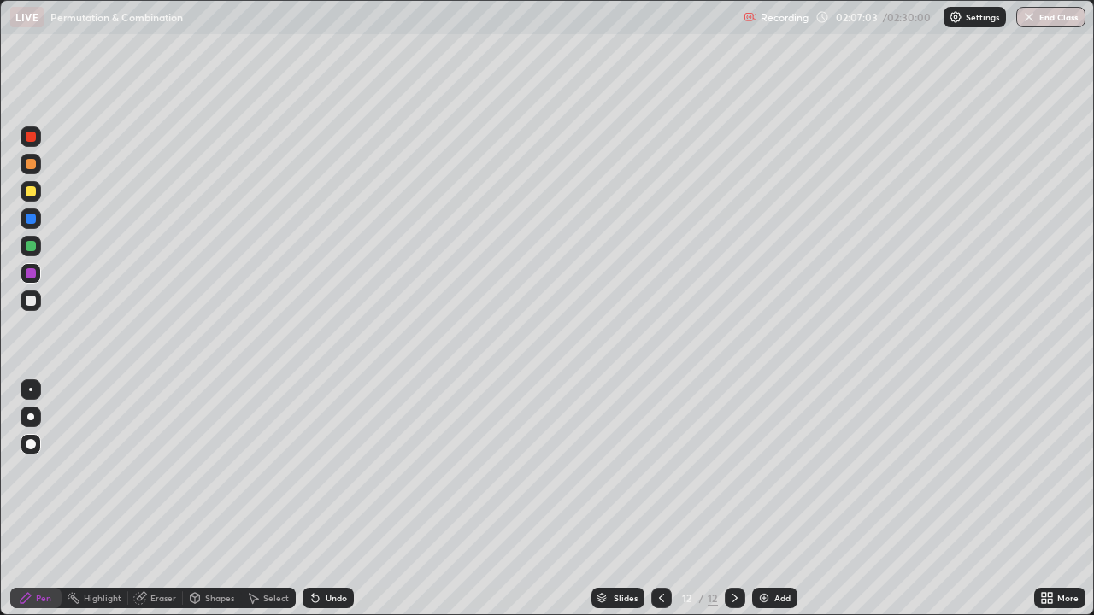
click at [32, 193] on div at bounding box center [31, 191] width 10 height 10
click at [31, 247] on div at bounding box center [31, 246] width 10 height 10
click at [35, 278] on div at bounding box center [31, 273] width 21 height 21
click at [331, 499] on div "Undo" at bounding box center [336, 598] width 21 height 9
click at [332, 499] on div "Undo" at bounding box center [336, 598] width 21 height 9
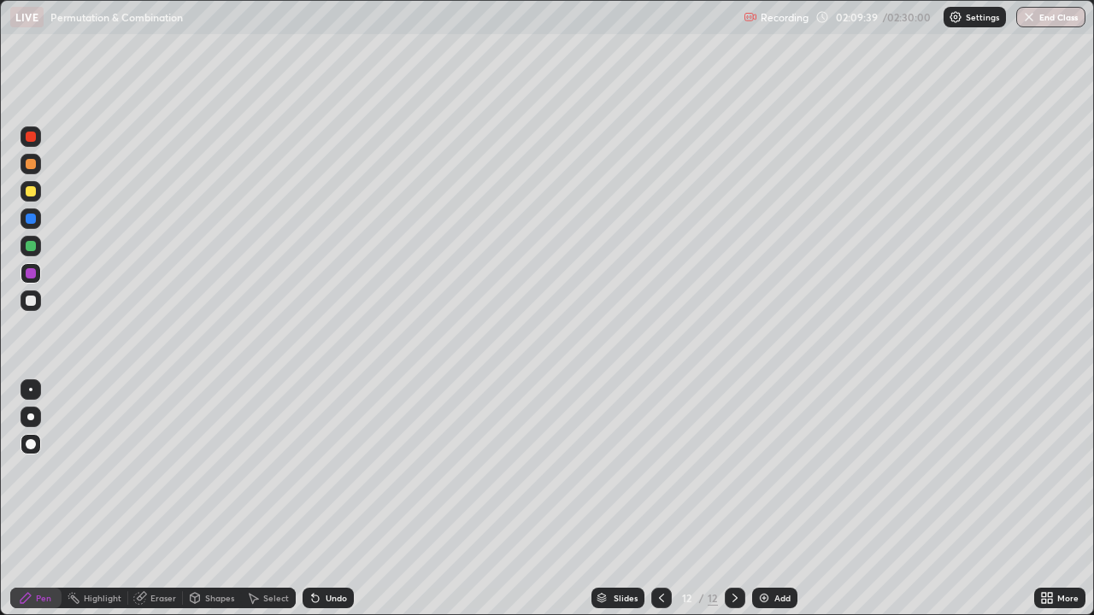
click at [333, 499] on div "Undo" at bounding box center [336, 598] width 21 height 9
click at [32, 194] on div at bounding box center [31, 191] width 10 height 10
click at [32, 303] on div at bounding box center [31, 301] width 10 height 10
click at [32, 222] on div at bounding box center [31, 219] width 10 height 10
click at [30, 302] on div at bounding box center [31, 301] width 10 height 10
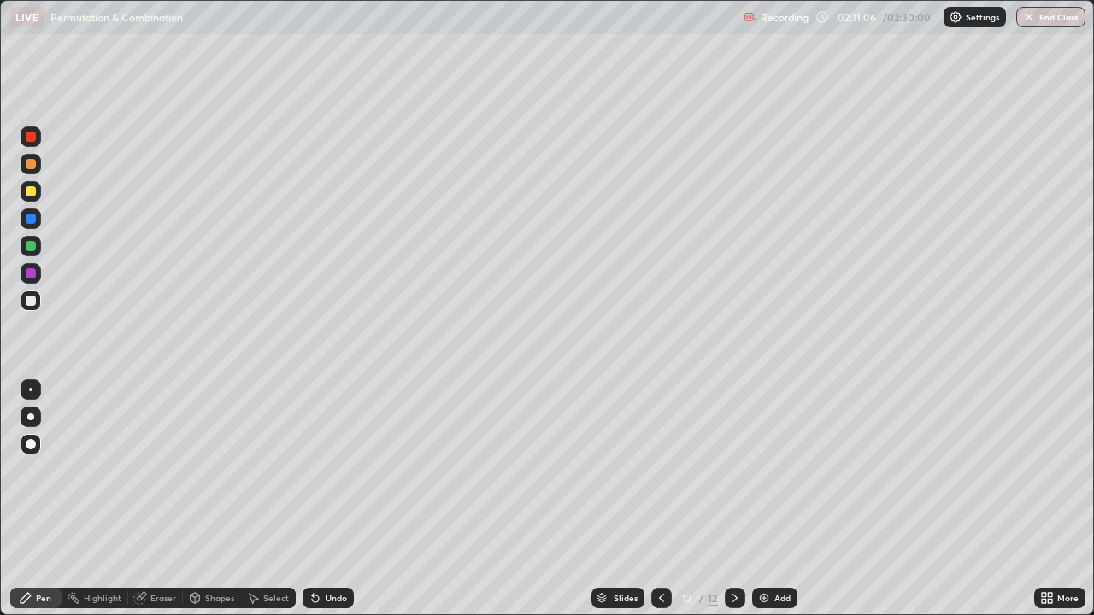
click at [32, 164] on div at bounding box center [31, 164] width 10 height 10
click at [658, 499] on icon at bounding box center [662, 599] width 14 height 14
click at [733, 499] on icon at bounding box center [735, 599] width 14 height 14
click at [32, 246] on div at bounding box center [31, 246] width 10 height 10
click at [326, 499] on div "Undo" at bounding box center [336, 598] width 21 height 9
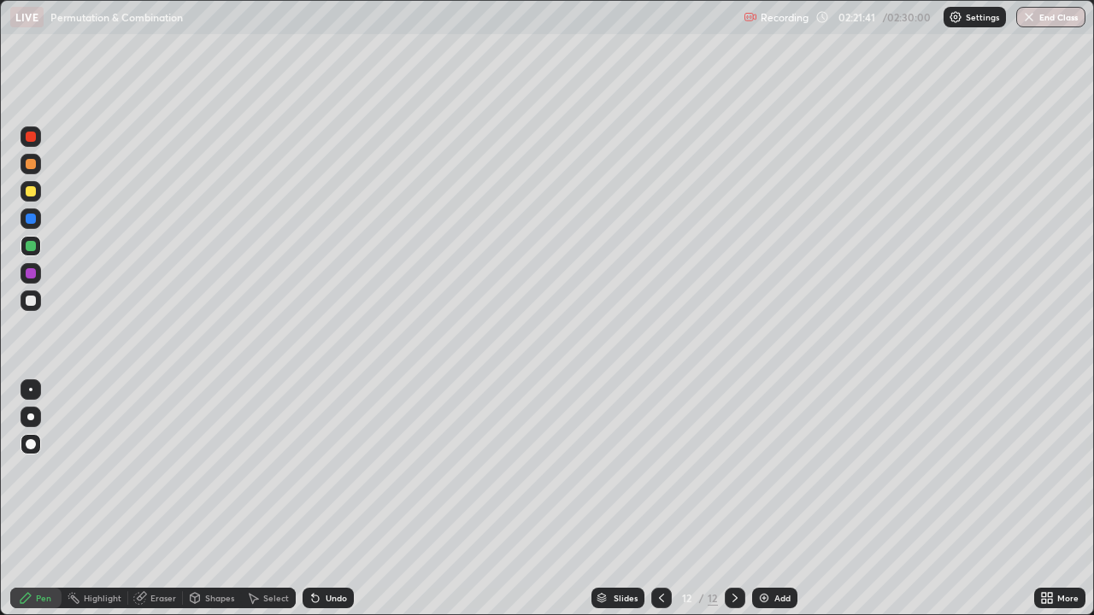
click at [38, 306] on div at bounding box center [31, 301] width 21 height 21
click at [38, 166] on div at bounding box center [31, 164] width 21 height 21
click at [31, 302] on div at bounding box center [31, 301] width 10 height 10
click at [32, 280] on div at bounding box center [31, 273] width 21 height 21
click at [32, 301] on div at bounding box center [31, 301] width 10 height 10
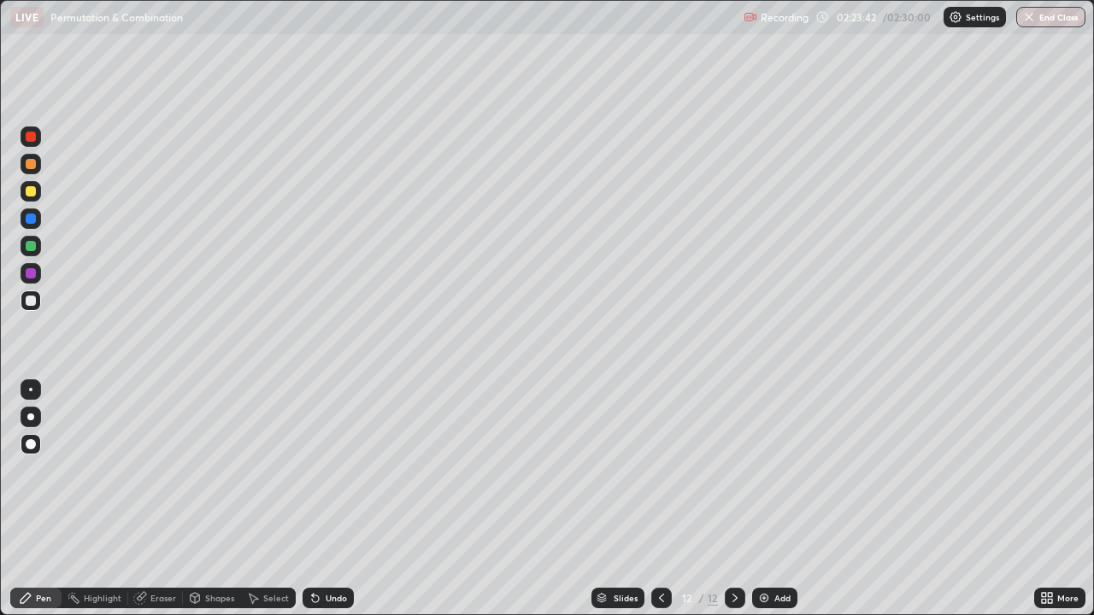
click at [659, 499] on icon at bounding box center [661, 598] width 5 height 9
click at [658, 499] on icon at bounding box center [662, 599] width 14 height 14
click at [660, 499] on icon at bounding box center [662, 599] width 14 height 14
click at [659, 499] on icon at bounding box center [661, 598] width 5 height 9
click at [657, 499] on icon at bounding box center [662, 599] width 14 height 14
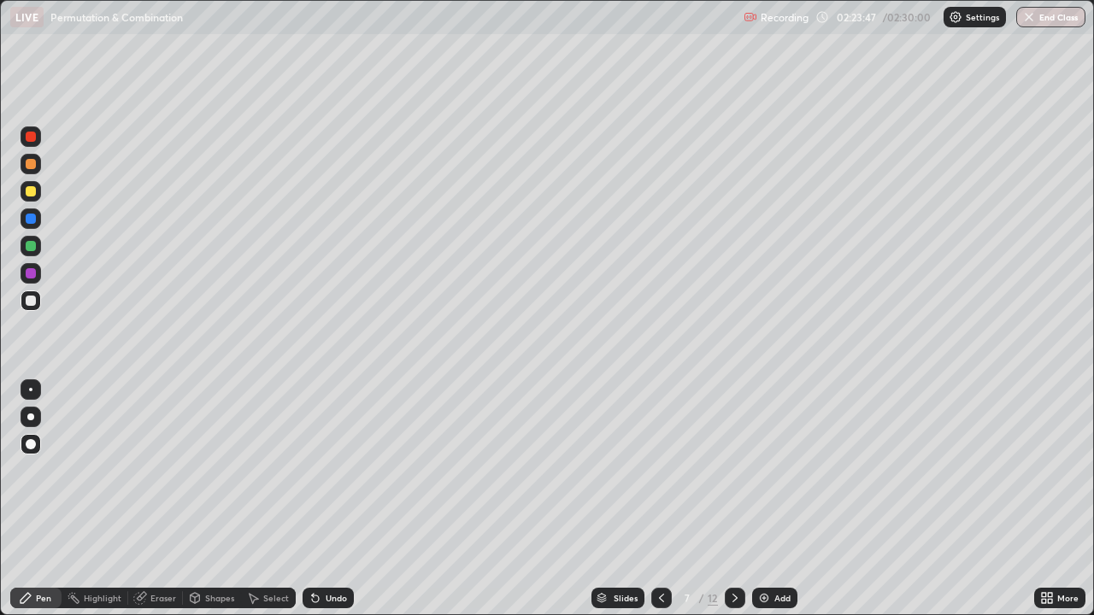
click at [658, 499] on div at bounding box center [661, 598] width 21 height 21
click at [658, 499] on icon at bounding box center [662, 599] width 14 height 14
click at [661, 499] on div at bounding box center [661, 598] width 21 height 21
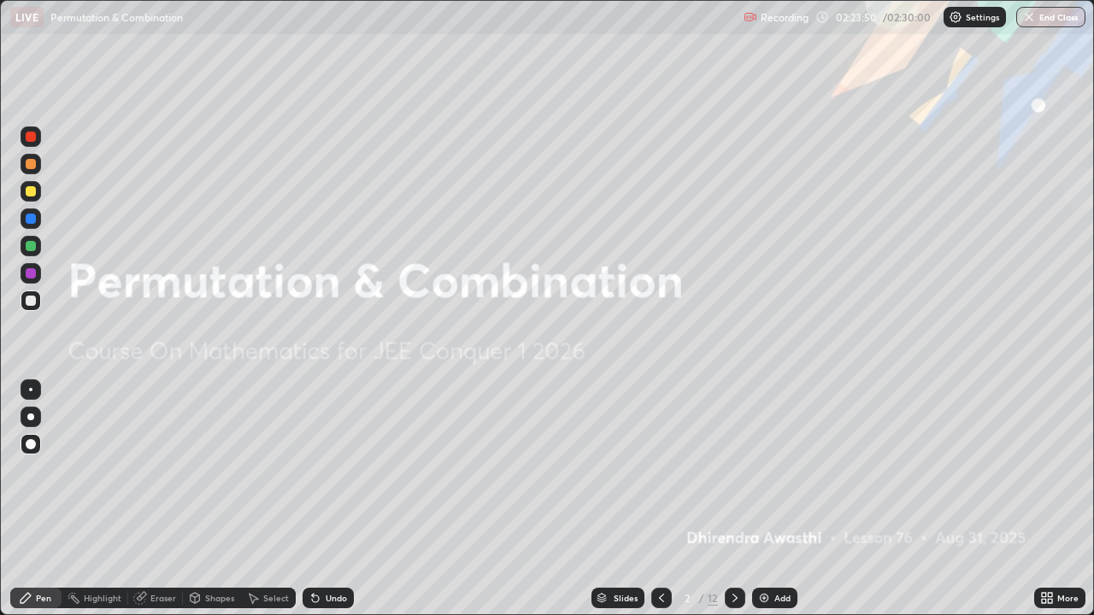
click at [733, 499] on icon at bounding box center [735, 599] width 14 height 14
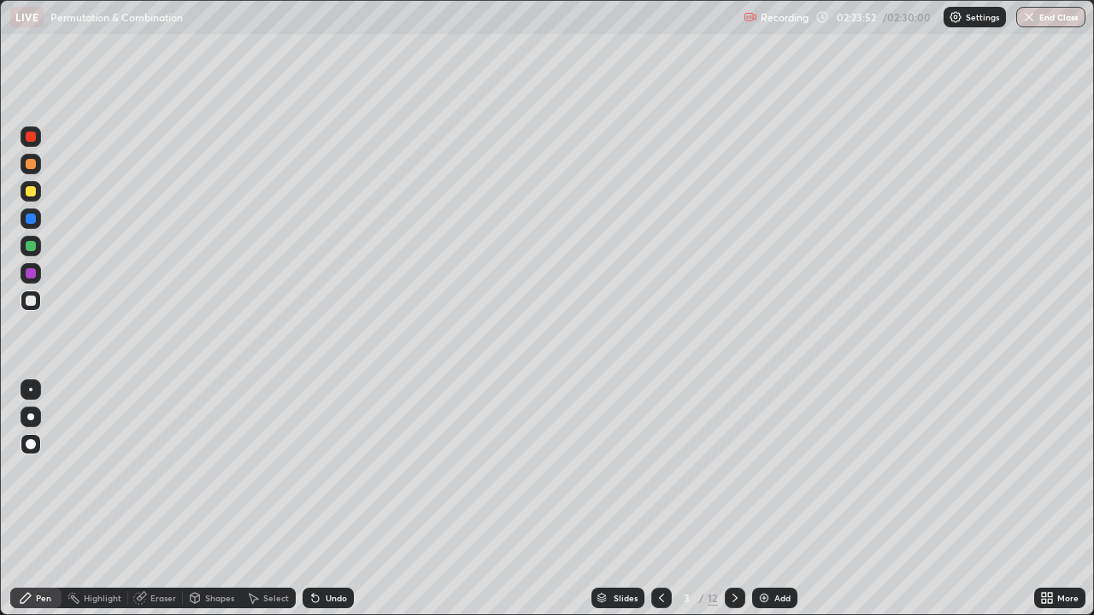
click at [725, 499] on div at bounding box center [735, 598] width 21 height 21
click at [32, 277] on div at bounding box center [31, 273] width 10 height 10
click at [733, 499] on icon at bounding box center [735, 599] width 14 height 14
click at [736, 499] on icon at bounding box center [735, 599] width 14 height 14
click at [732, 499] on icon at bounding box center [735, 599] width 14 height 14
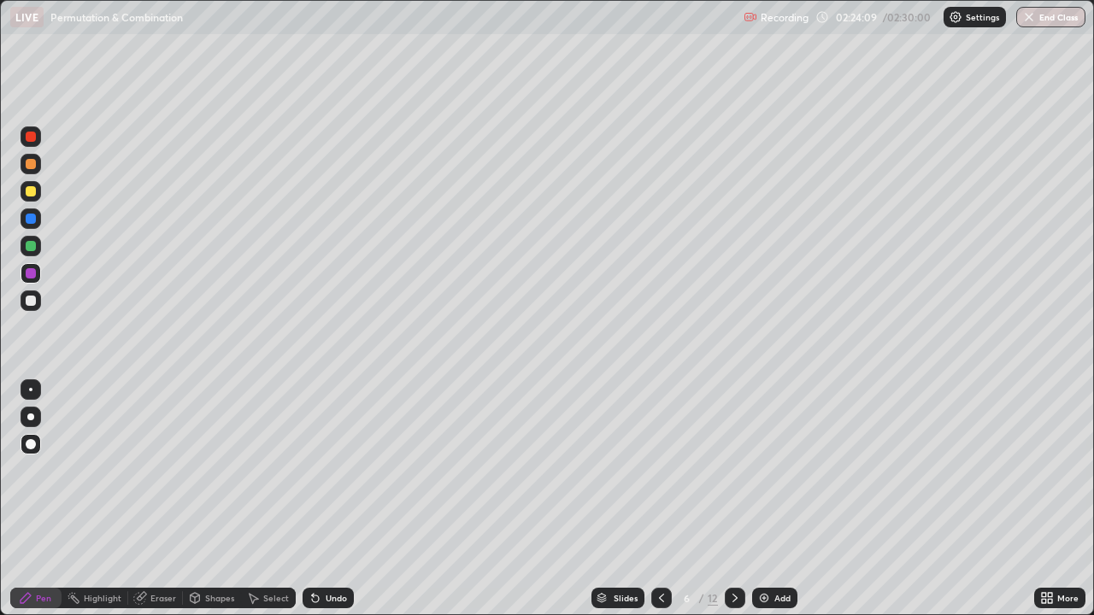
click at [732, 499] on icon at bounding box center [735, 599] width 14 height 14
click at [733, 499] on icon at bounding box center [735, 599] width 14 height 14
click at [736, 499] on icon at bounding box center [735, 599] width 14 height 14
click at [733, 499] on icon at bounding box center [735, 599] width 14 height 14
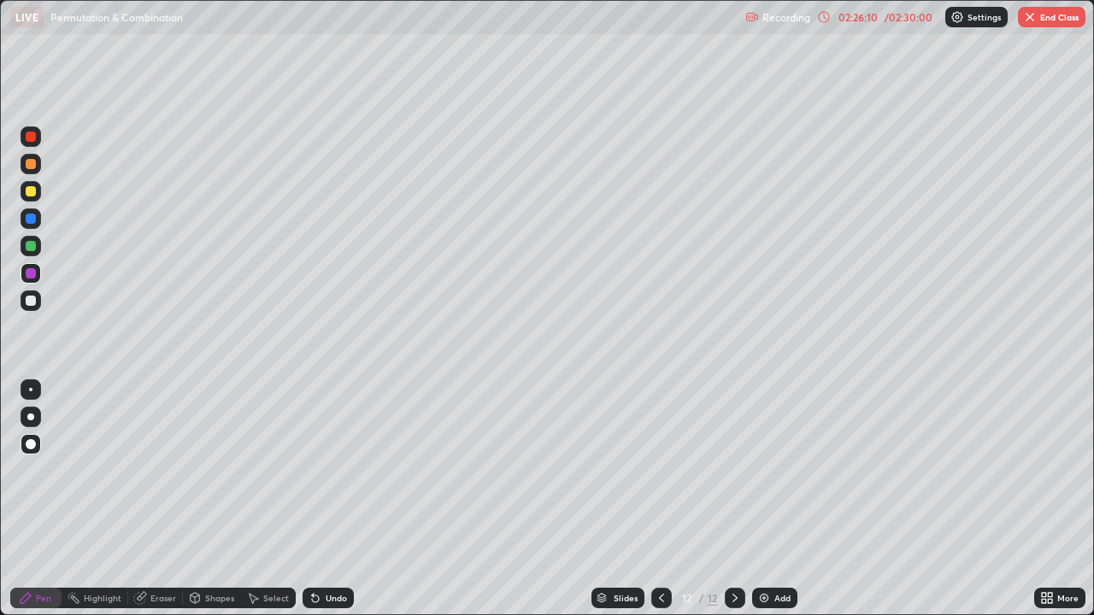
click at [761, 499] on img at bounding box center [764, 599] width 14 height 14
click at [32, 303] on div at bounding box center [31, 301] width 10 height 10
click at [35, 196] on div at bounding box center [31, 191] width 21 height 21
click at [33, 303] on div at bounding box center [31, 301] width 10 height 10
click at [33, 247] on div at bounding box center [31, 246] width 10 height 10
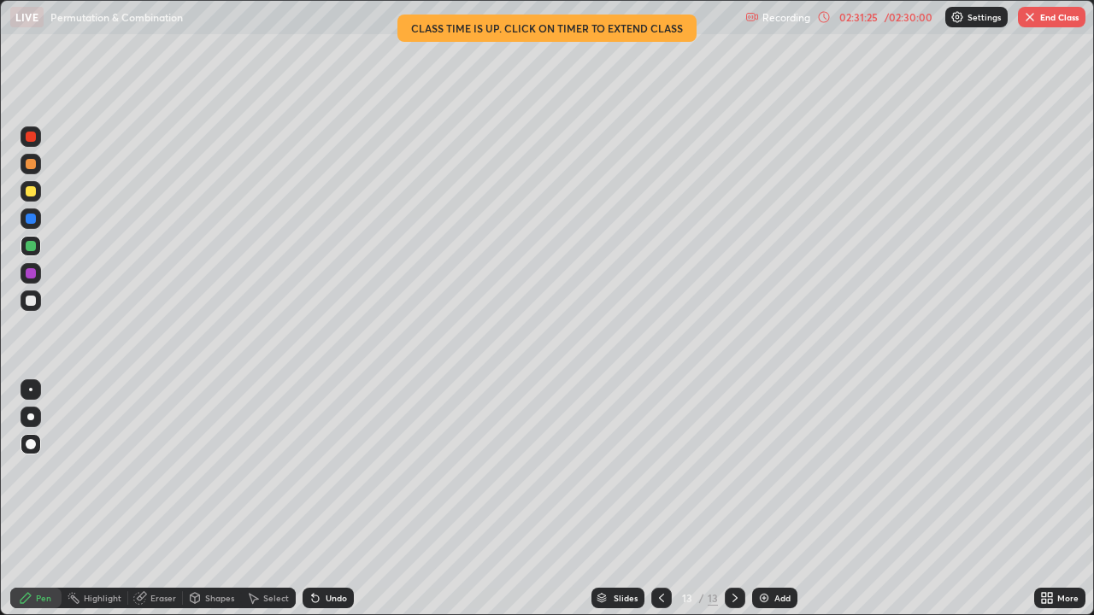
click at [1045, 16] on button "End Class" at bounding box center [1052, 17] width 68 height 21
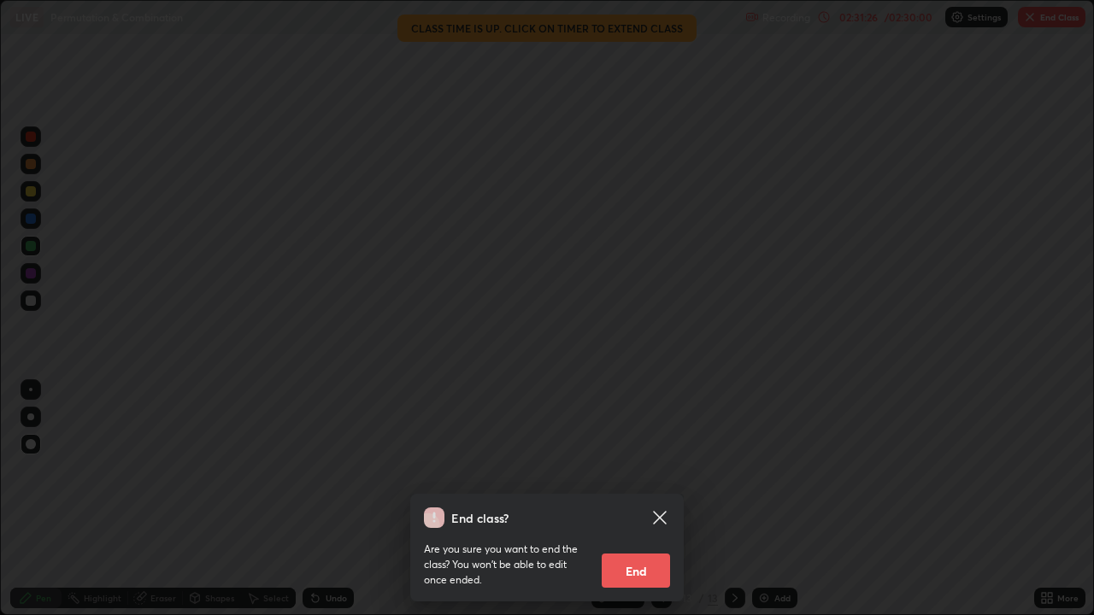
click at [636, 499] on button "End" at bounding box center [636, 571] width 68 height 34
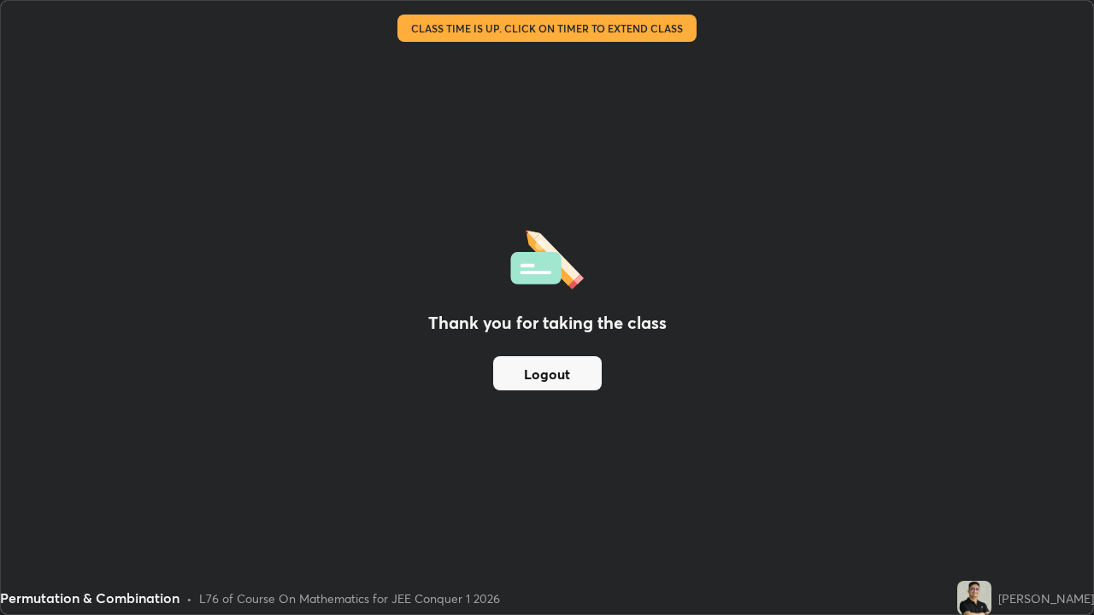
click at [572, 368] on button "Logout" at bounding box center [547, 373] width 109 height 34
click at [569, 368] on button "Logout" at bounding box center [547, 373] width 109 height 34
